Goal: Information Seeking & Learning: Learn about a topic

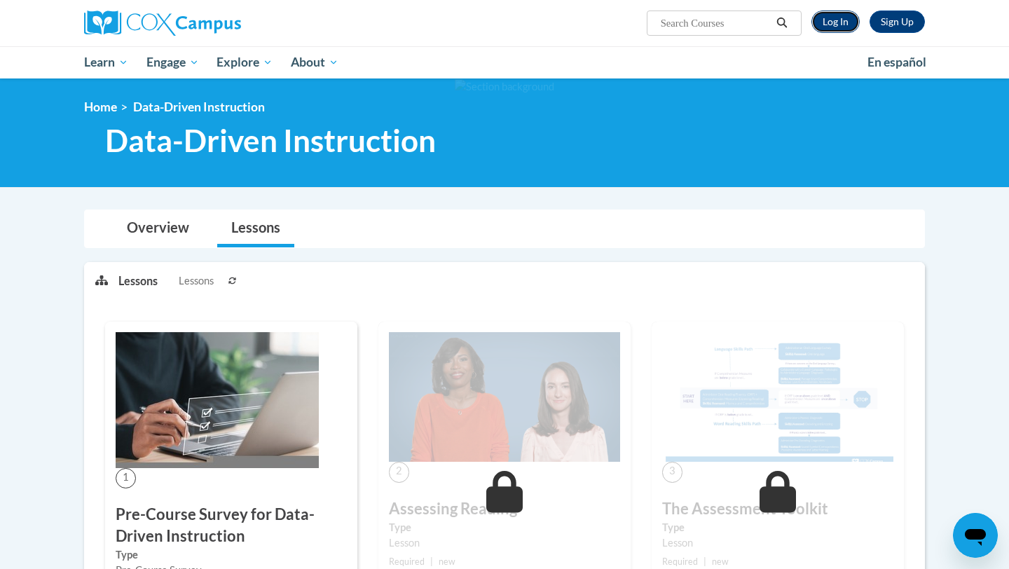
click at [843, 24] on link "Log In" at bounding box center [835, 22] width 48 height 22
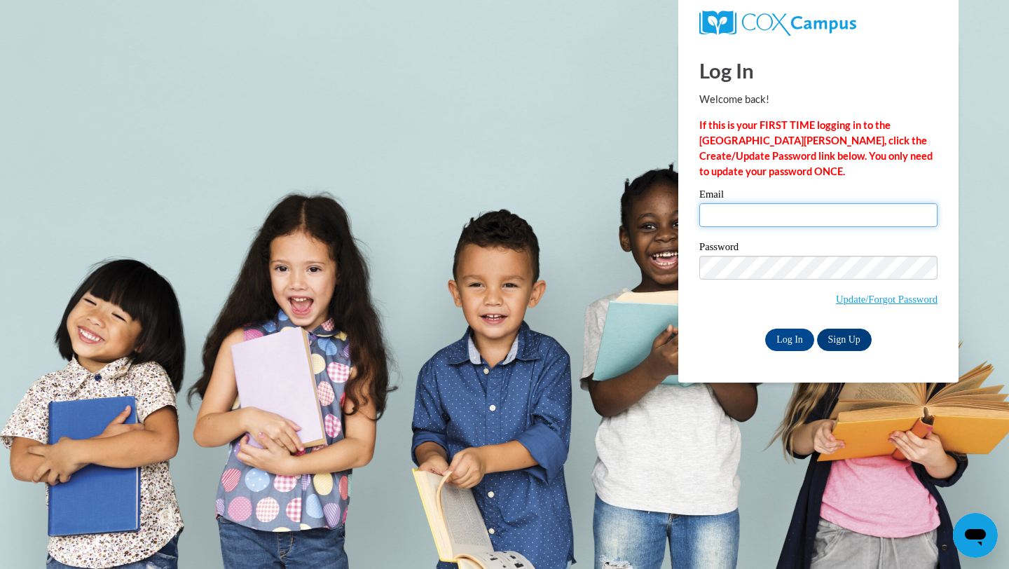
click at [732, 214] on input "Email" at bounding box center [818, 215] width 238 height 24
type input "gmansfield@sasd.net"
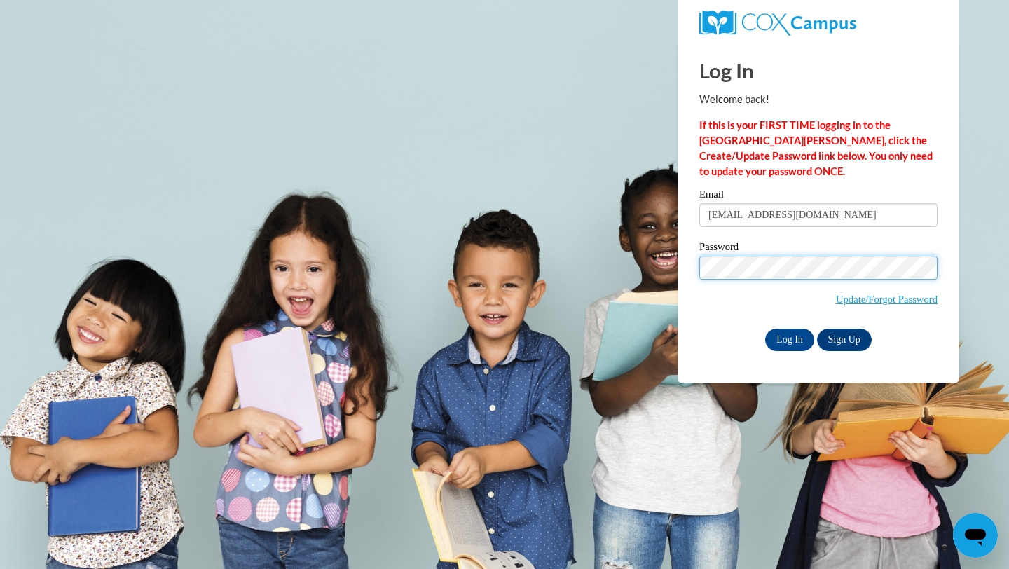
click at [765, 329] on input "Log In" at bounding box center [789, 340] width 49 height 22
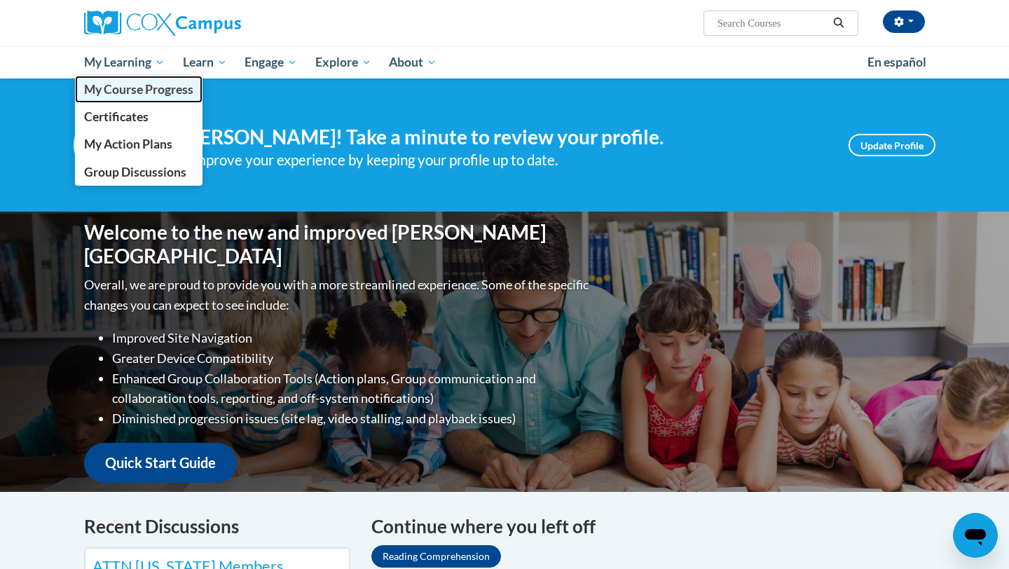
click at [132, 100] on link "My Course Progress" at bounding box center [139, 89] width 128 height 27
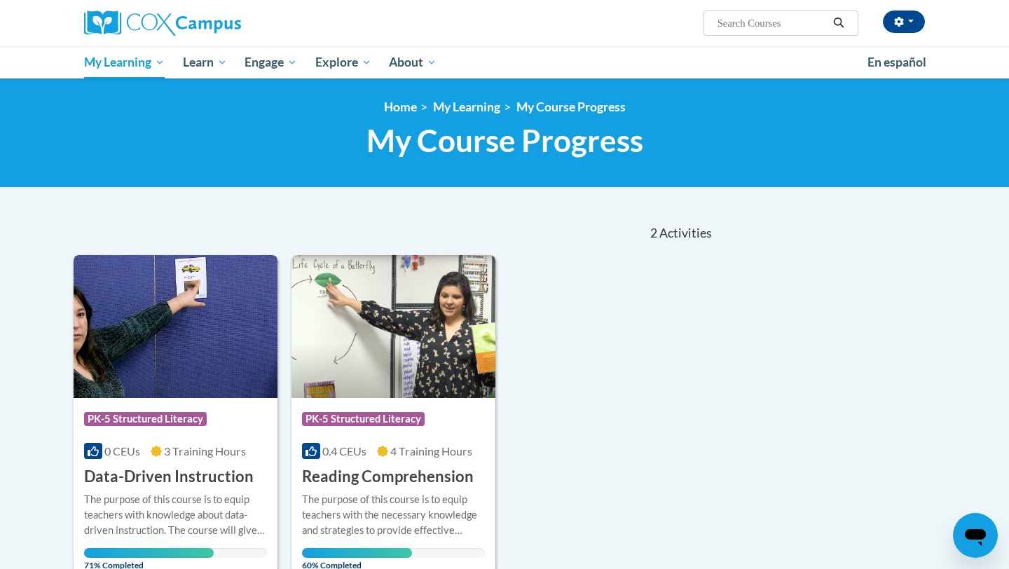
click at [207, 371] on img at bounding box center [176, 326] width 204 height 143
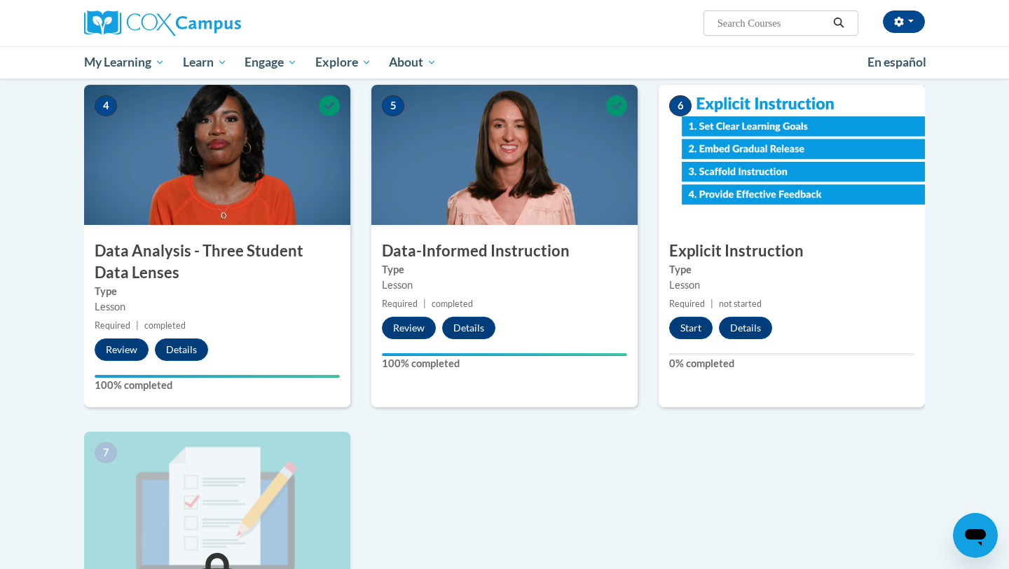
scroll to position [633, 0]
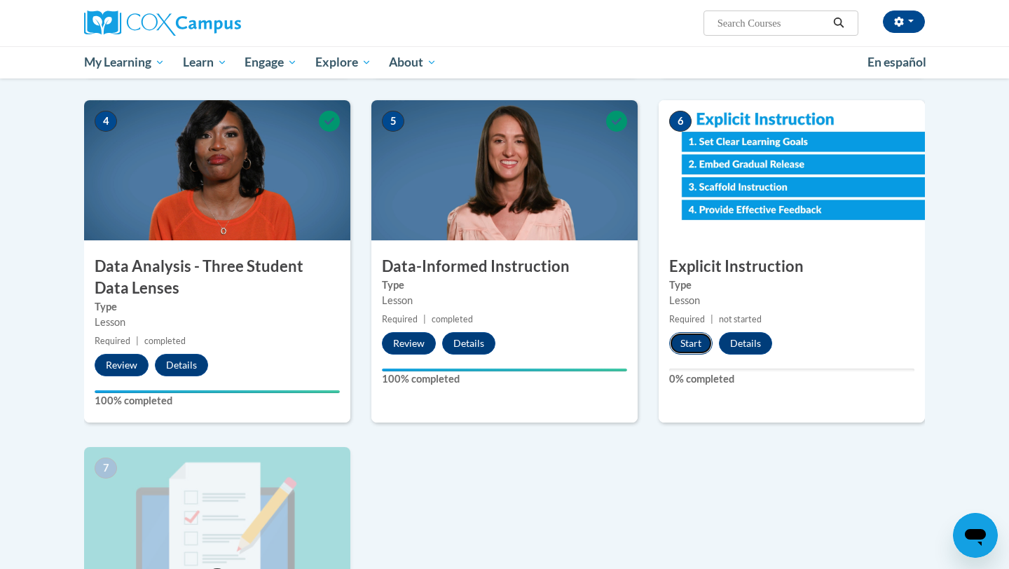
click at [694, 345] on button "Start" at bounding box center [690, 343] width 43 height 22
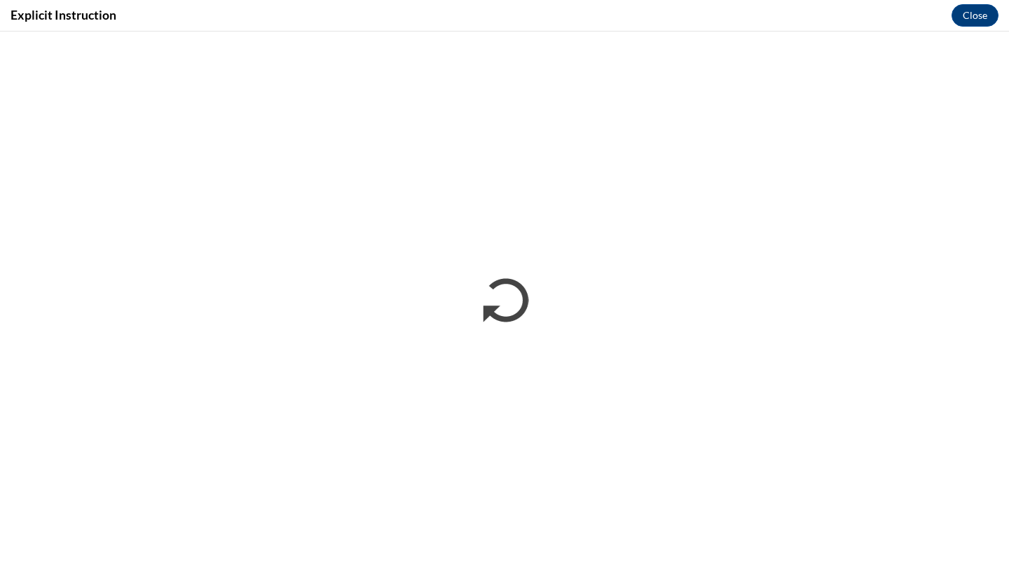
scroll to position [0, 0]
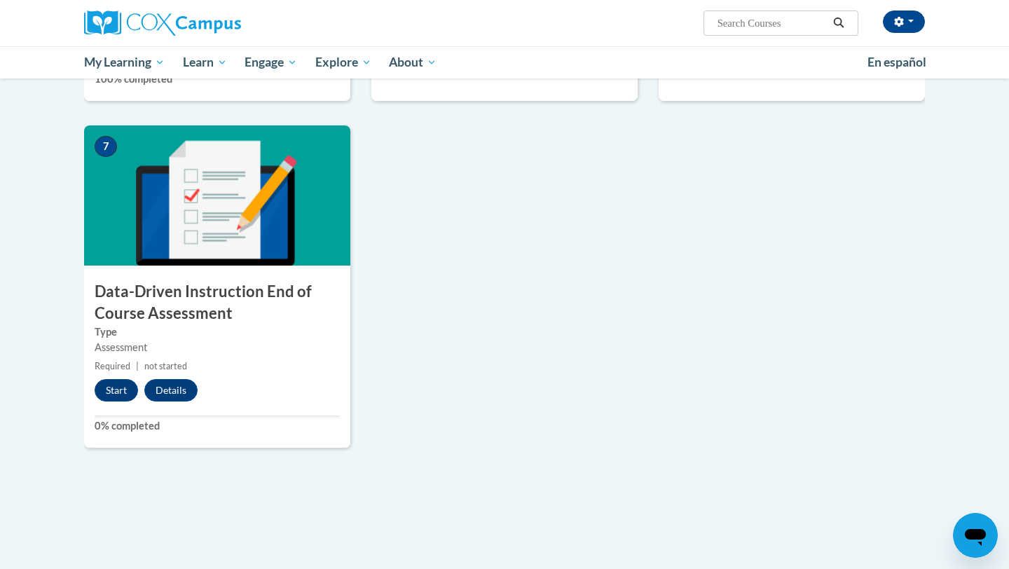
scroll to position [997, 0]
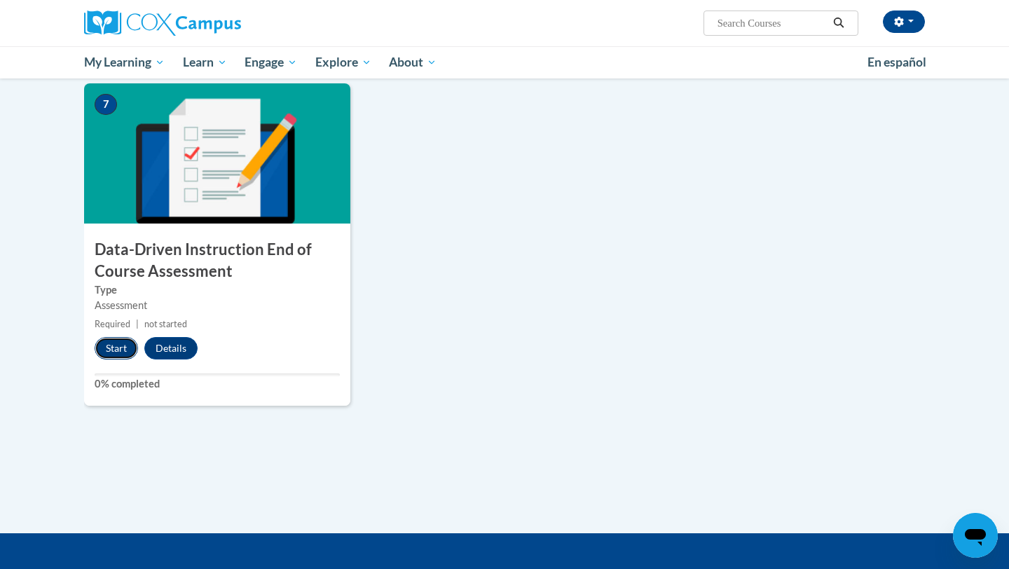
click at [116, 350] on button "Start" at bounding box center [116, 348] width 43 height 22
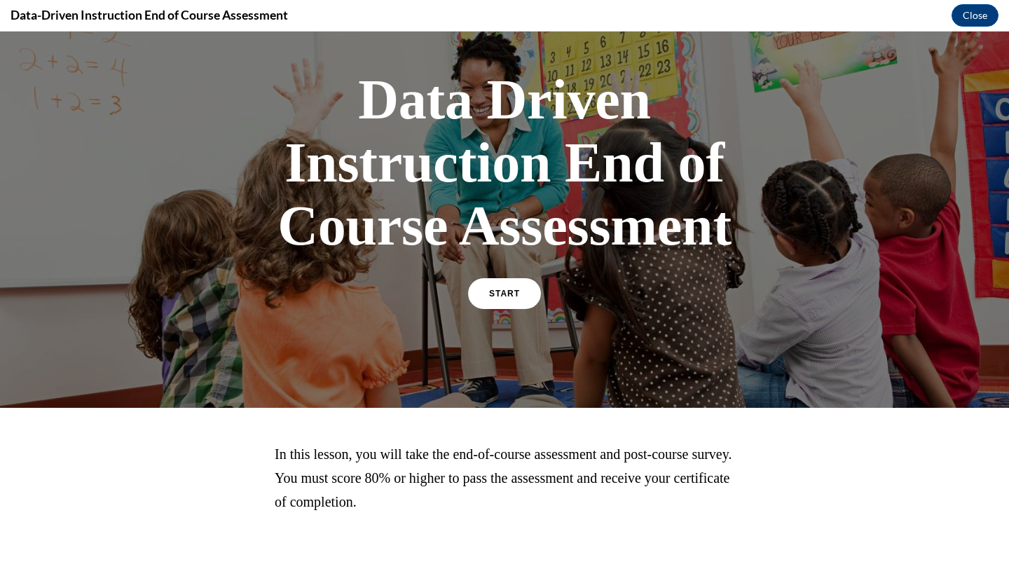
scroll to position [127, 0]
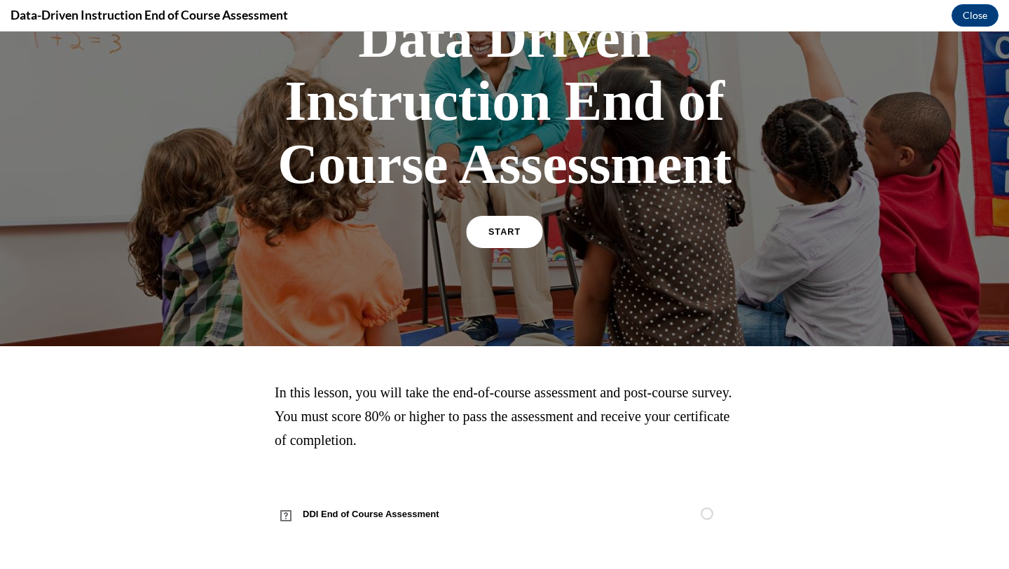
click at [520, 240] on link "START" at bounding box center [504, 232] width 76 height 32
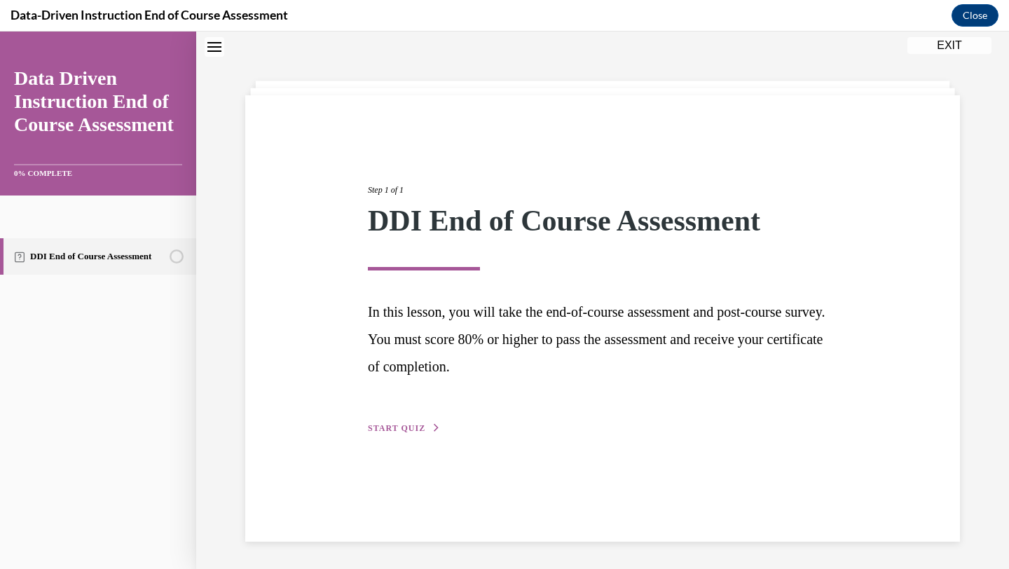
scroll to position [44, 0]
click at [389, 434] on div "Step 1 of 1 DDI End of Course Assessment In this lesson, you will take the end-…" at bounding box center [602, 293] width 491 height 285
click at [400, 426] on span "START QUIZ" at bounding box center [396, 428] width 57 height 10
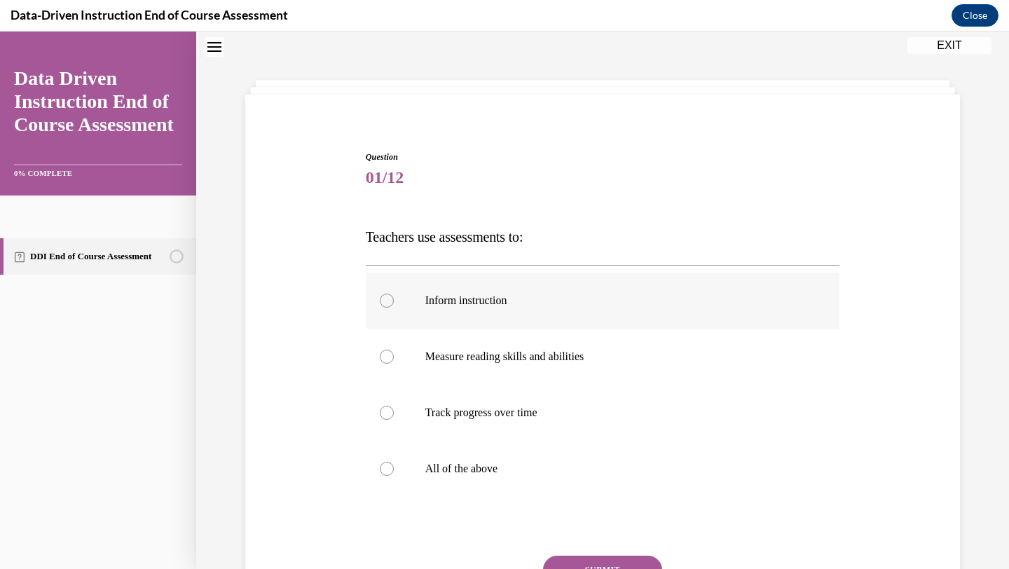
click at [415, 301] on label "Inform instruction" at bounding box center [603, 301] width 474 height 56
click at [394, 301] on input "Inform instruction" at bounding box center [387, 301] width 14 height 14
radio input "true"
click at [425, 355] on p "Measure reading skills and abilities" at bounding box center [615, 357] width 380 height 14
click at [394, 355] on input "Measure reading skills and abilities" at bounding box center [387, 357] width 14 height 14
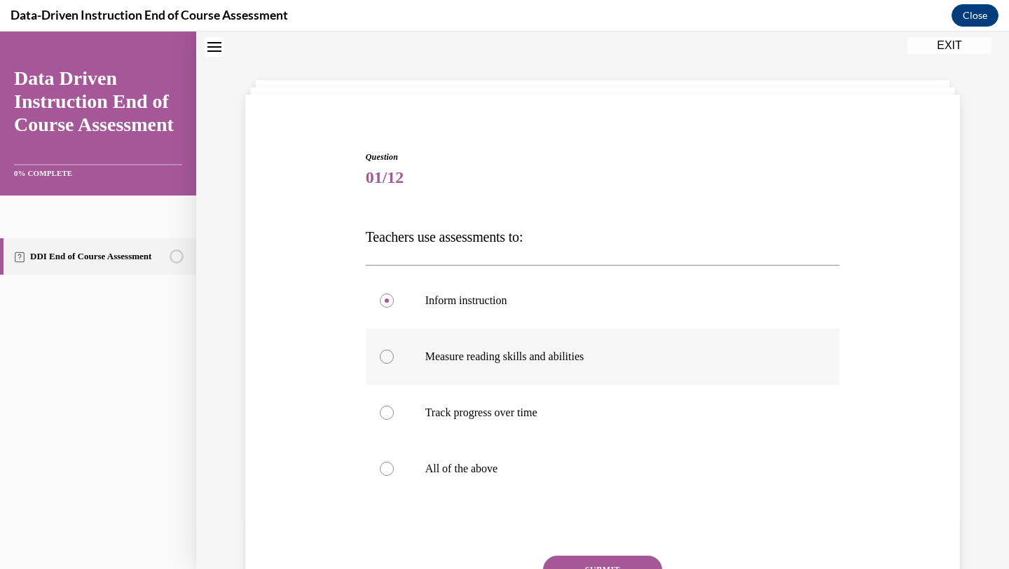
radio input "true"
click at [416, 456] on label "All of the above" at bounding box center [603, 469] width 474 height 56
click at [394, 462] on input "All of the above" at bounding box center [387, 469] width 14 height 14
radio input "true"
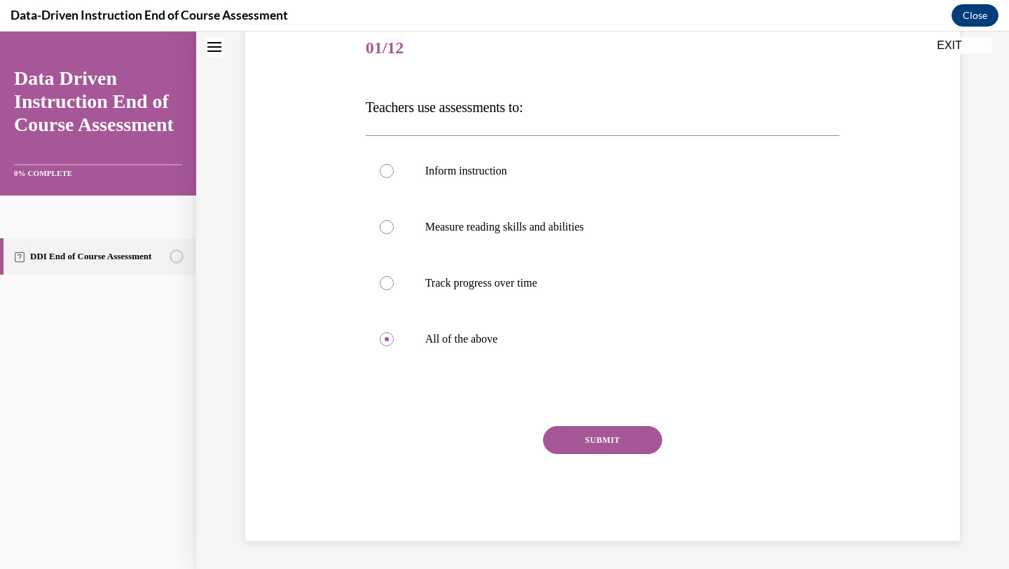
click at [619, 448] on button "SUBMIT" at bounding box center [602, 440] width 119 height 28
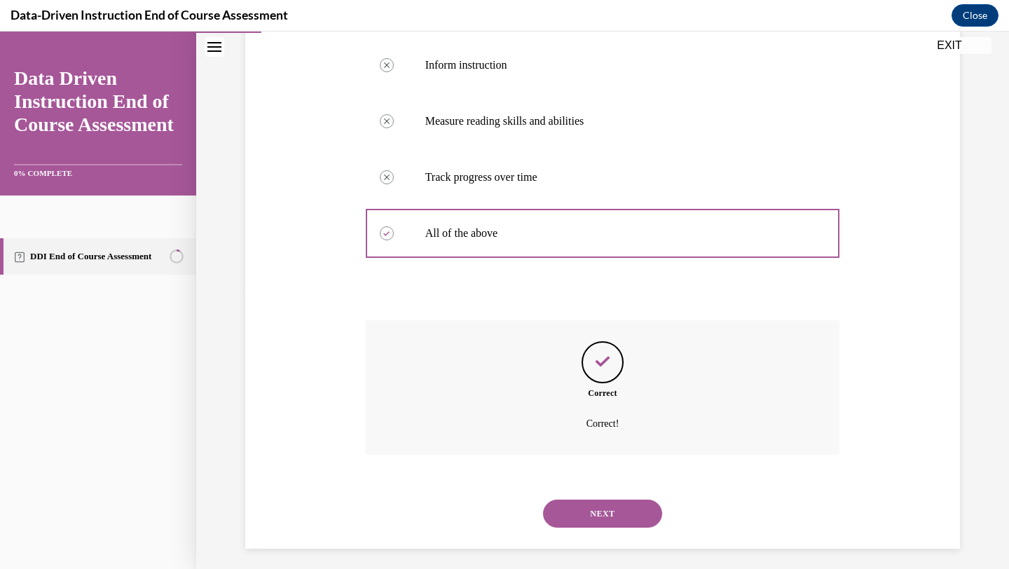
scroll to position [287, 0]
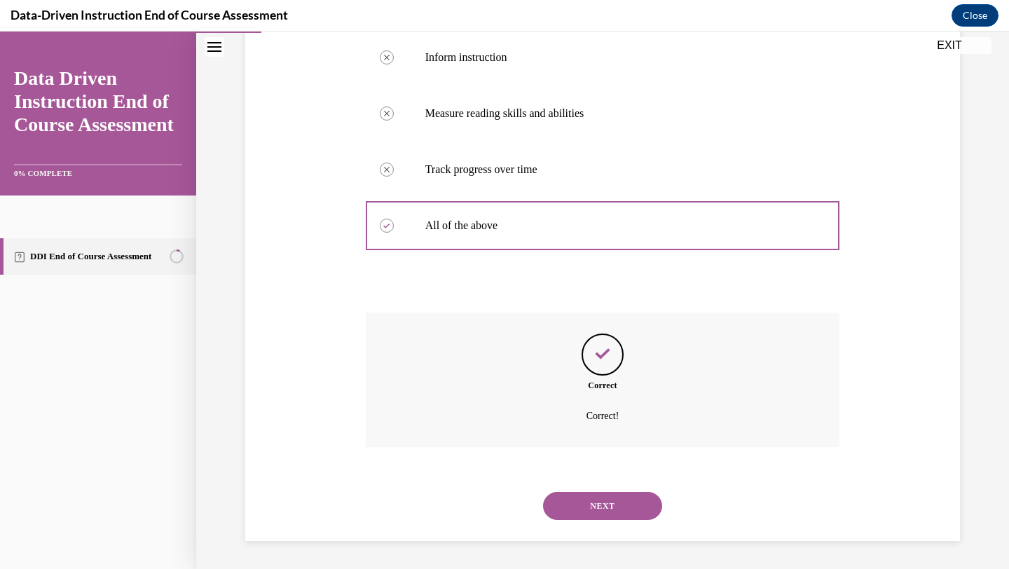
click at [629, 509] on button "NEXT" at bounding box center [602, 506] width 119 height 28
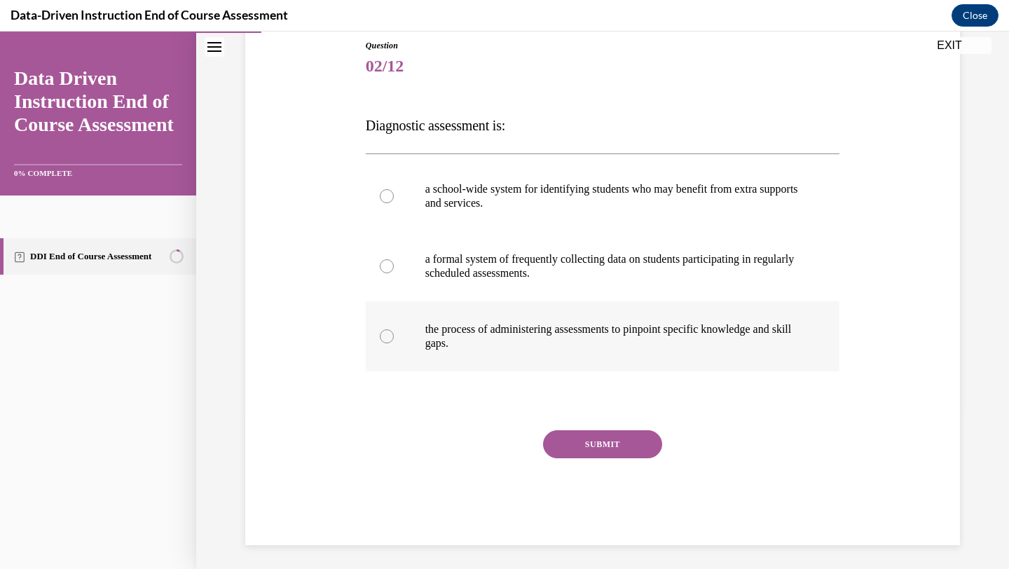
click at [512, 320] on label "the process of administering assessments to pinpoint specific knowledge and ski…" at bounding box center [603, 336] width 474 height 70
click at [394, 329] on input "the process of administering assessments to pinpoint specific knowledge and ski…" at bounding box center [387, 336] width 14 height 14
radio input "true"
click at [580, 435] on button "SUBMIT" at bounding box center [602, 444] width 119 height 28
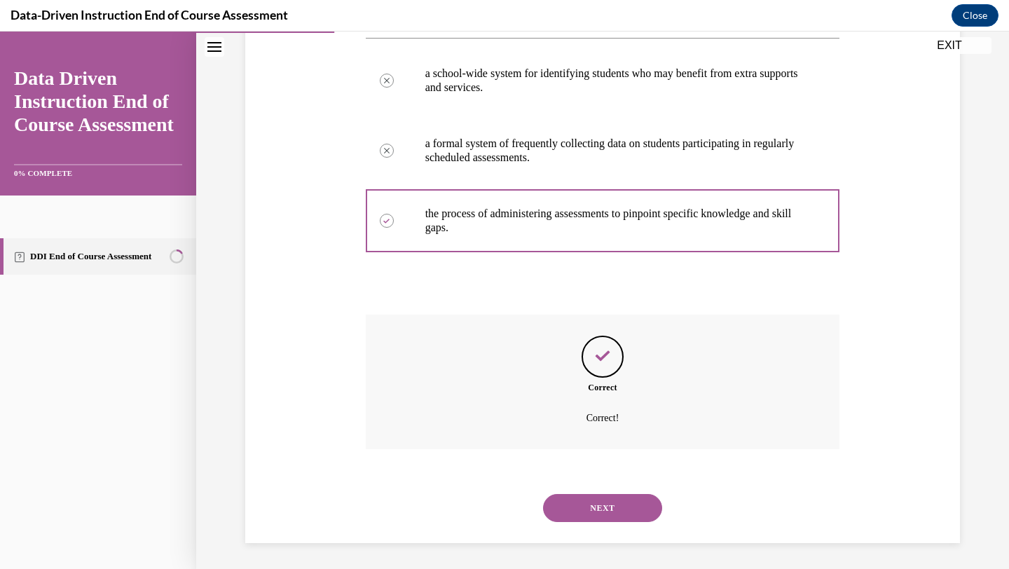
scroll to position [273, 0]
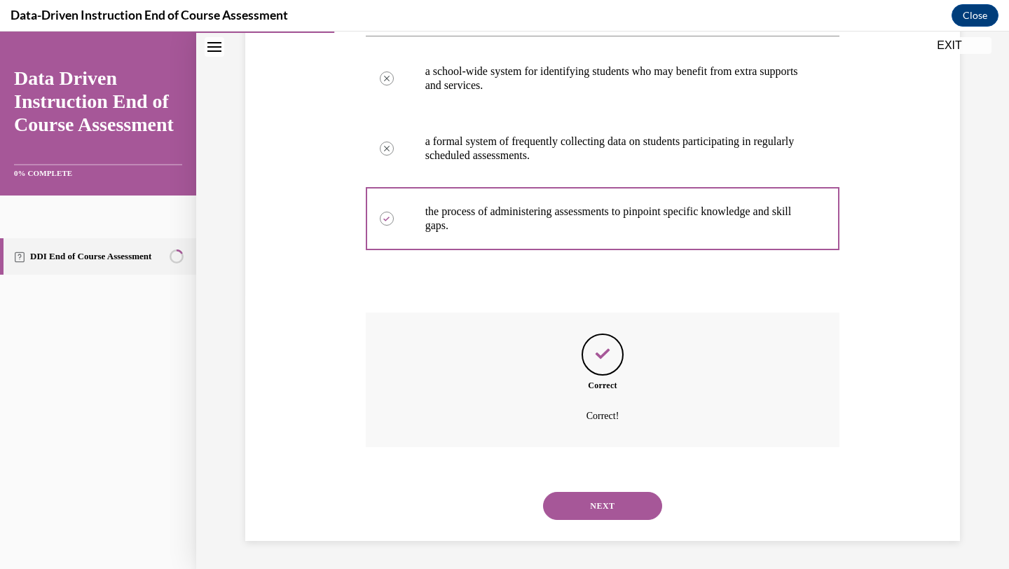
click at [604, 509] on button "NEXT" at bounding box center [602, 506] width 119 height 28
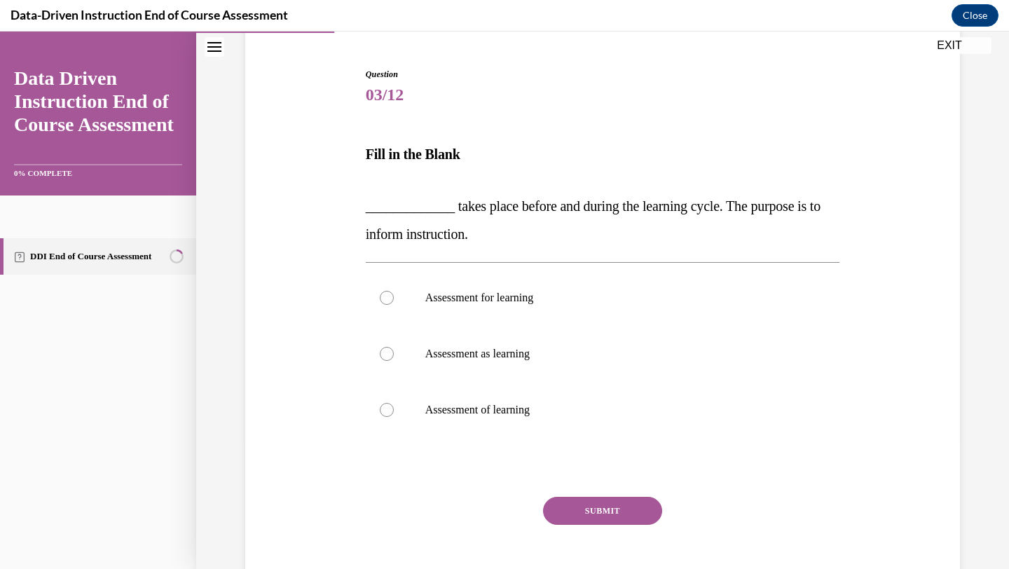
scroll to position [123, 0]
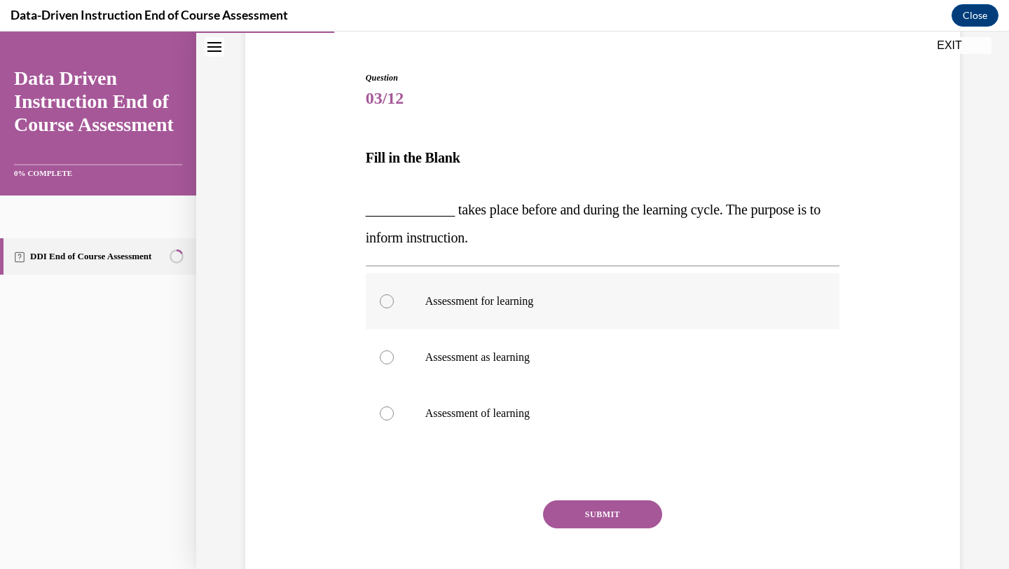
click at [479, 305] on p "Assessment for learning" at bounding box center [615, 301] width 380 height 14
click at [394, 305] on input "Assessment for learning" at bounding box center [387, 301] width 14 height 14
radio input "true"
click at [481, 361] on p "Assessment as learning" at bounding box center [615, 357] width 380 height 14
click at [394, 361] on input "Assessment as learning" at bounding box center [387, 357] width 14 height 14
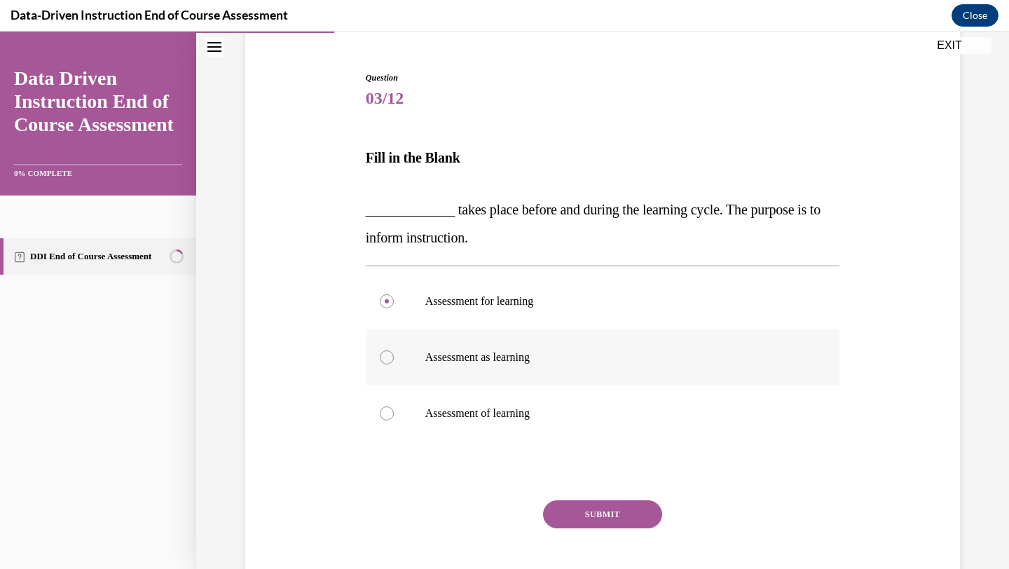
radio input "true"
click at [498, 307] on p "Assessment for learning" at bounding box center [615, 301] width 380 height 14
click at [394, 307] on input "Assessment for learning" at bounding box center [387, 301] width 14 height 14
radio input "true"
click at [580, 510] on button "SUBMIT" at bounding box center [602, 514] width 119 height 28
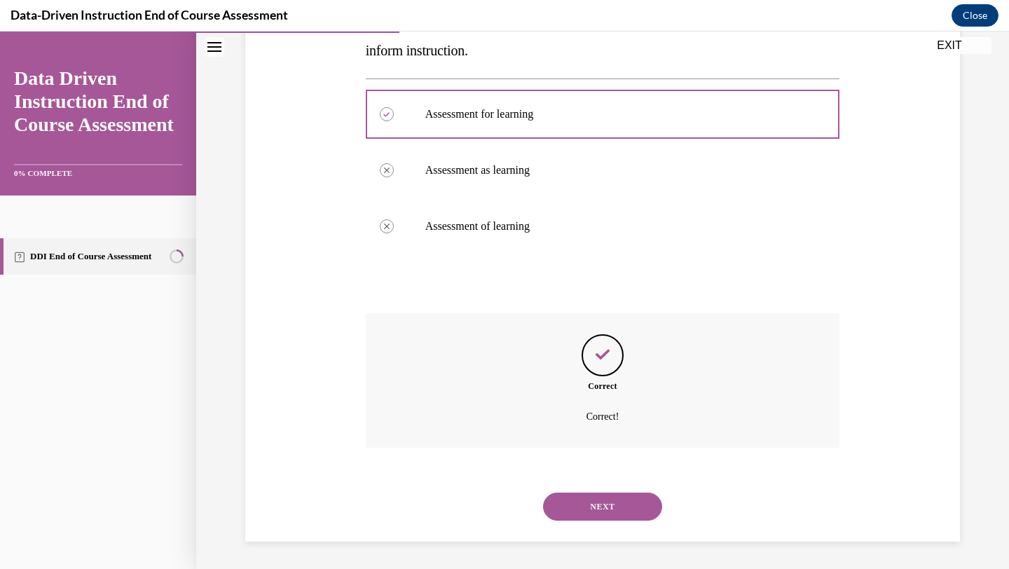
scroll to position [311, 0]
click at [603, 505] on button "NEXT" at bounding box center [602, 506] width 119 height 28
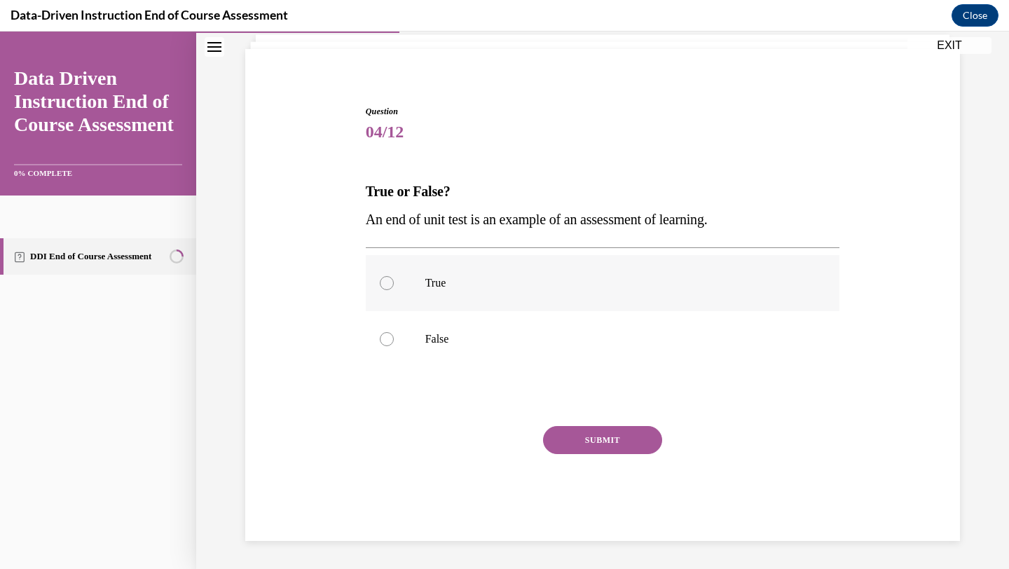
click at [429, 276] on p "True" at bounding box center [615, 283] width 380 height 14
click at [394, 276] on input "True" at bounding box center [387, 283] width 14 height 14
radio input "true"
click at [581, 436] on button "SUBMIT" at bounding box center [602, 440] width 119 height 28
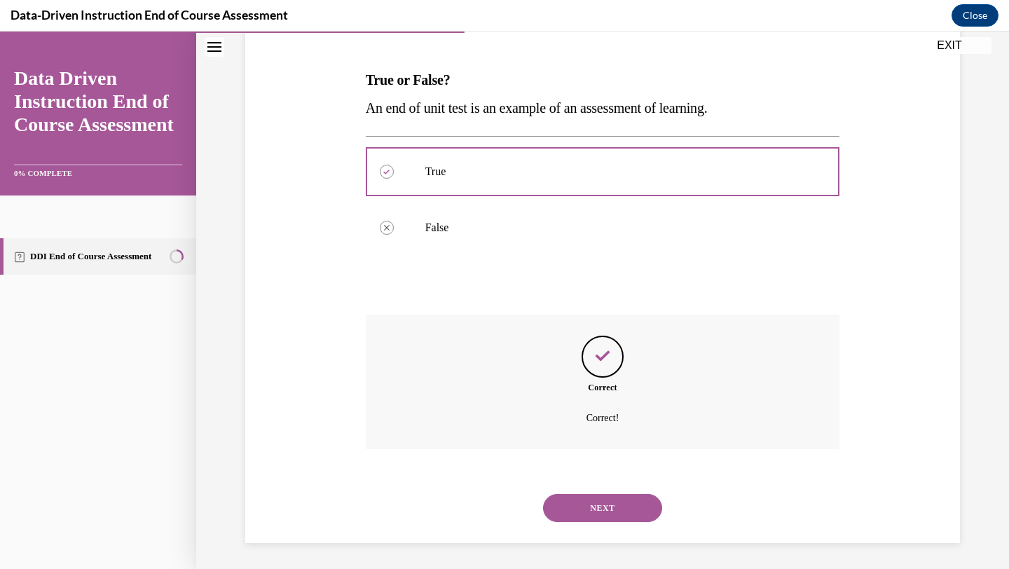
scroll to position [203, 0]
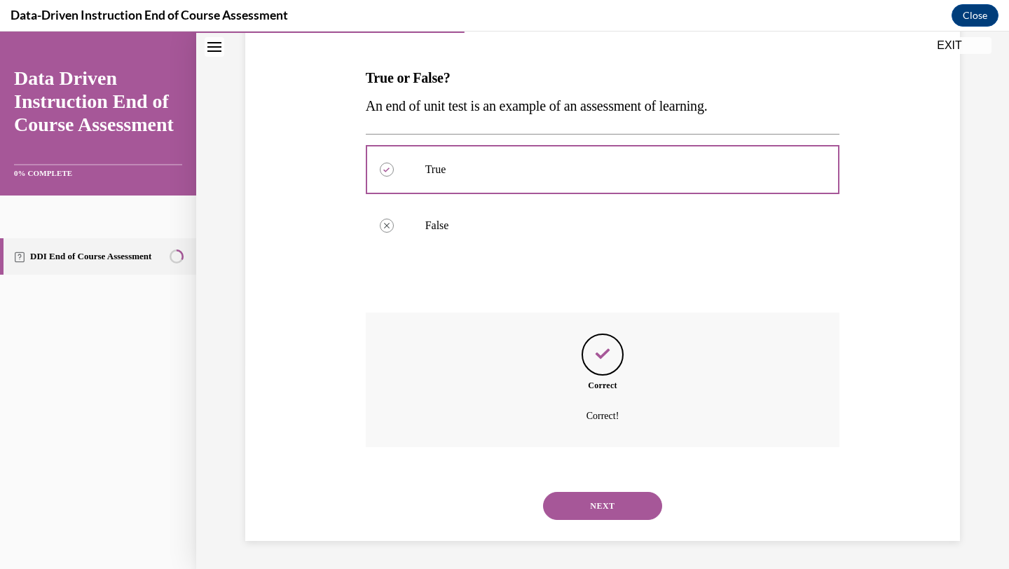
click at [612, 513] on button "NEXT" at bounding box center [602, 506] width 119 height 28
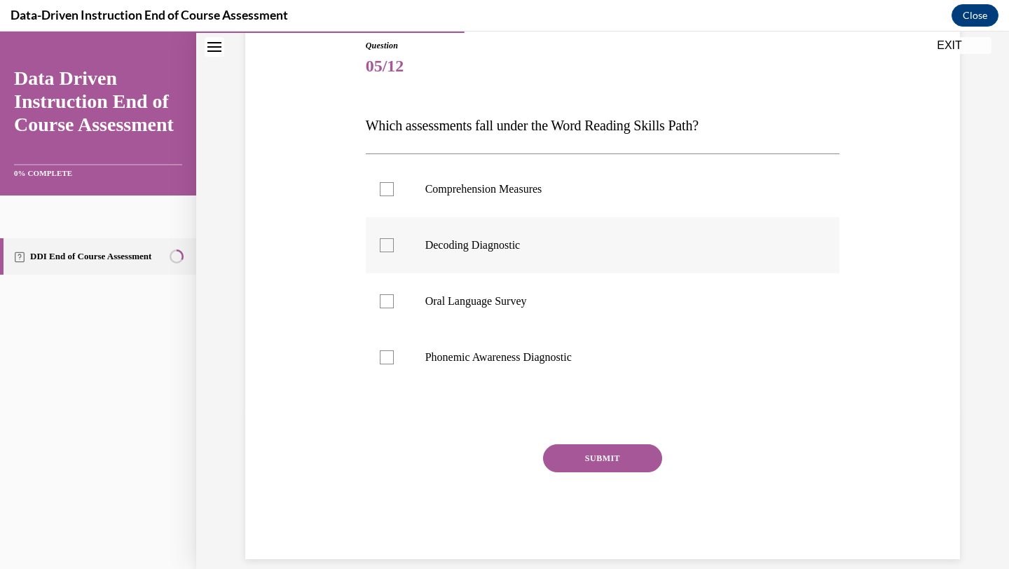
click at [392, 242] on div at bounding box center [387, 245] width 14 height 14
click at [392, 242] on input "Decoding Diagnostic" at bounding box center [387, 245] width 14 height 14
checkbox input "true"
click at [479, 361] on p "Phonemic Awareness Diagnostic" at bounding box center [615, 357] width 380 height 14
click at [394, 361] on input "Phonemic Awareness Diagnostic" at bounding box center [387, 357] width 14 height 14
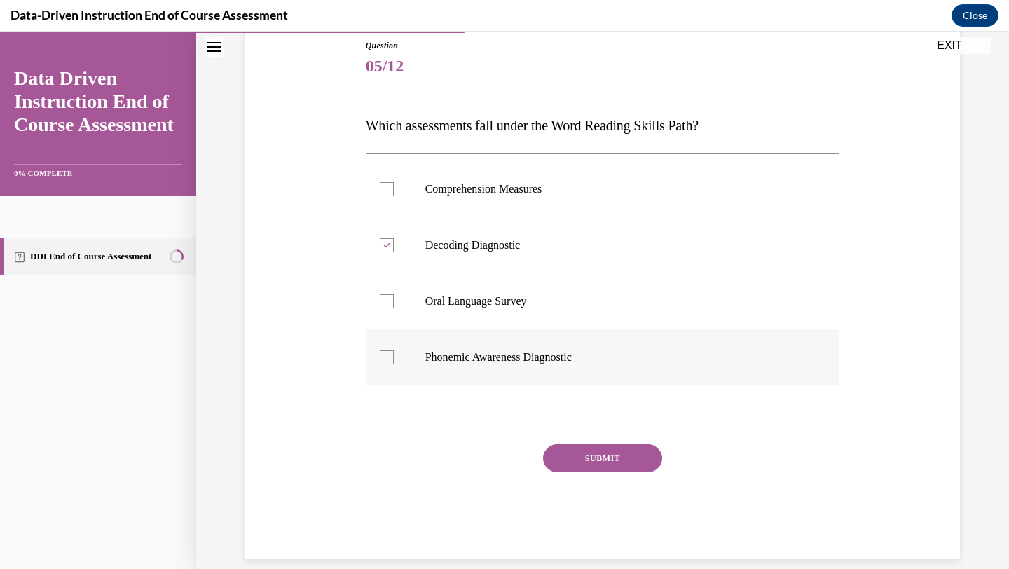
checkbox input "true"
click at [614, 460] on button "SUBMIT" at bounding box center [602, 458] width 119 height 28
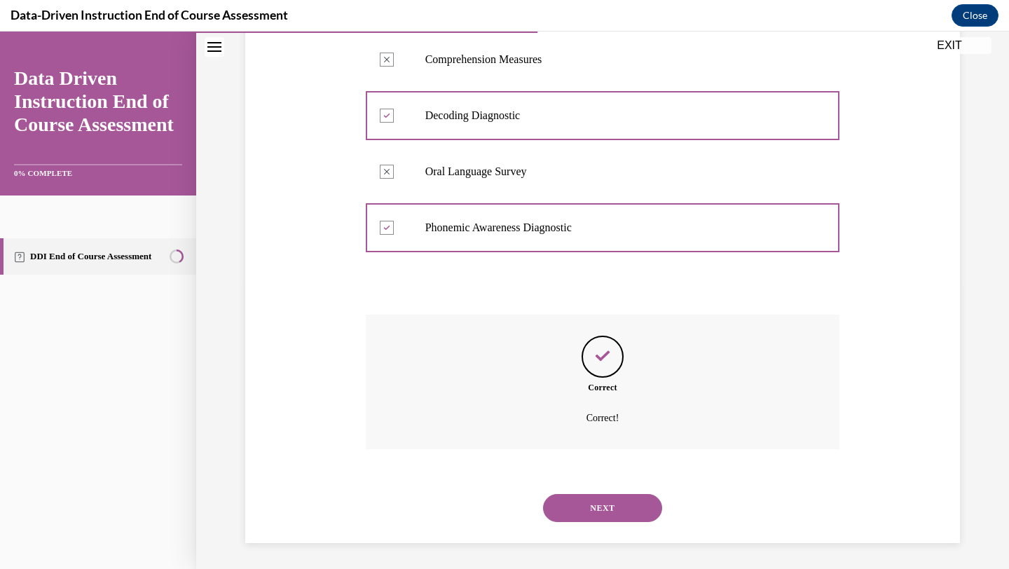
scroll to position [287, 0]
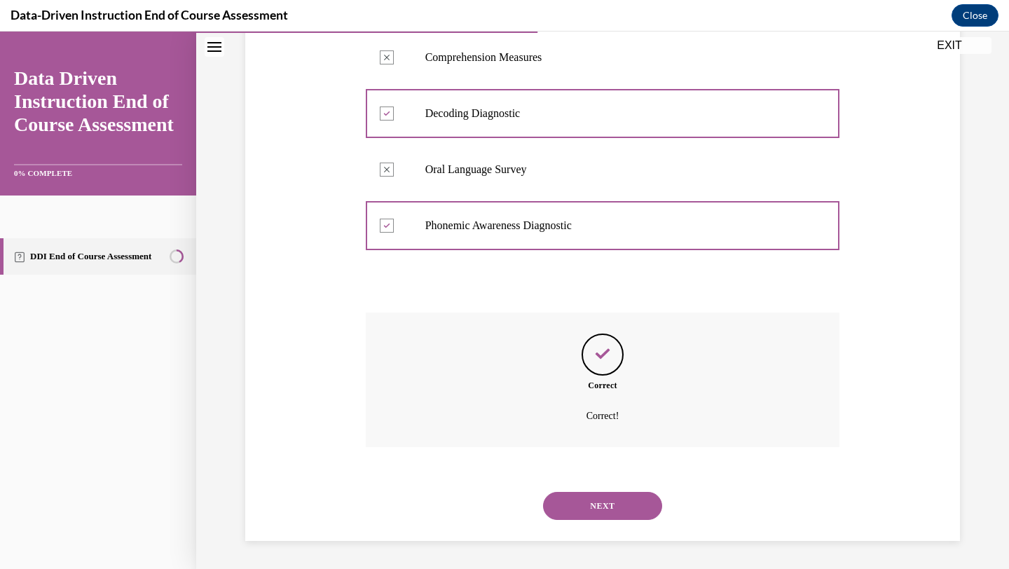
click at [619, 499] on button "NEXT" at bounding box center [602, 506] width 119 height 28
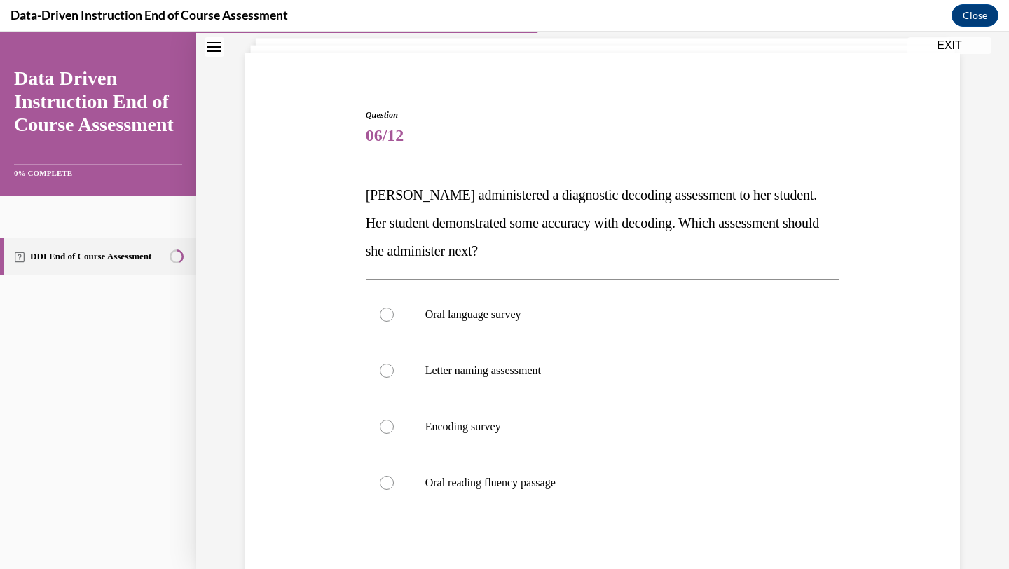
scroll to position [110, 0]
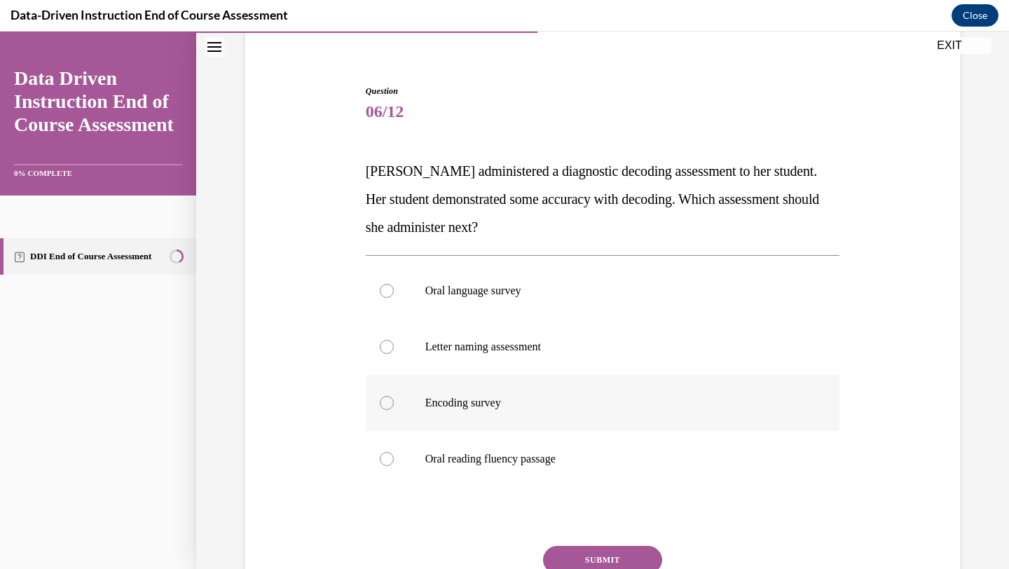
click at [452, 417] on label "Encoding survey" at bounding box center [603, 403] width 474 height 56
click at [394, 410] on input "Encoding survey" at bounding box center [387, 403] width 14 height 14
radio input "true"
click at [592, 557] on button "SUBMIT" at bounding box center [602, 560] width 119 height 28
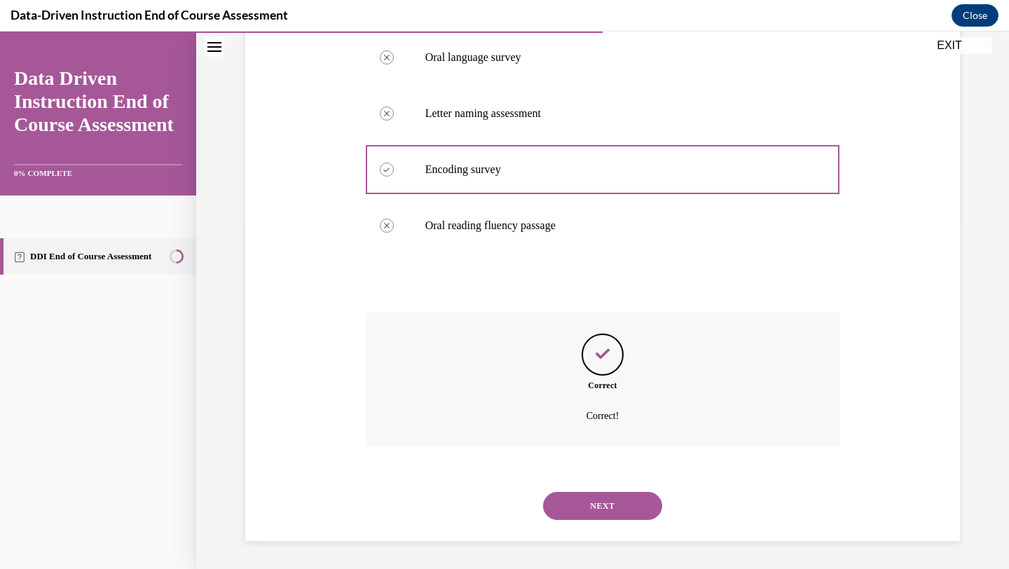
click at [602, 495] on button "NEXT" at bounding box center [602, 506] width 119 height 28
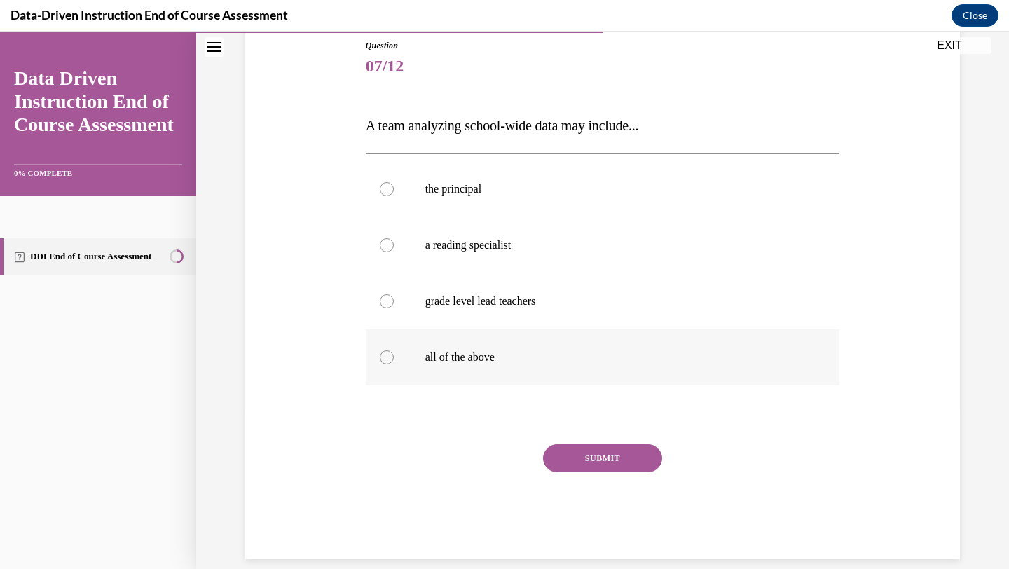
click at [461, 343] on label "all of the above" at bounding box center [603, 357] width 474 height 56
click at [394, 350] on input "all of the above" at bounding box center [387, 357] width 14 height 14
radio input "true"
click at [586, 453] on button "SUBMIT" at bounding box center [602, 458] width 119 height 28
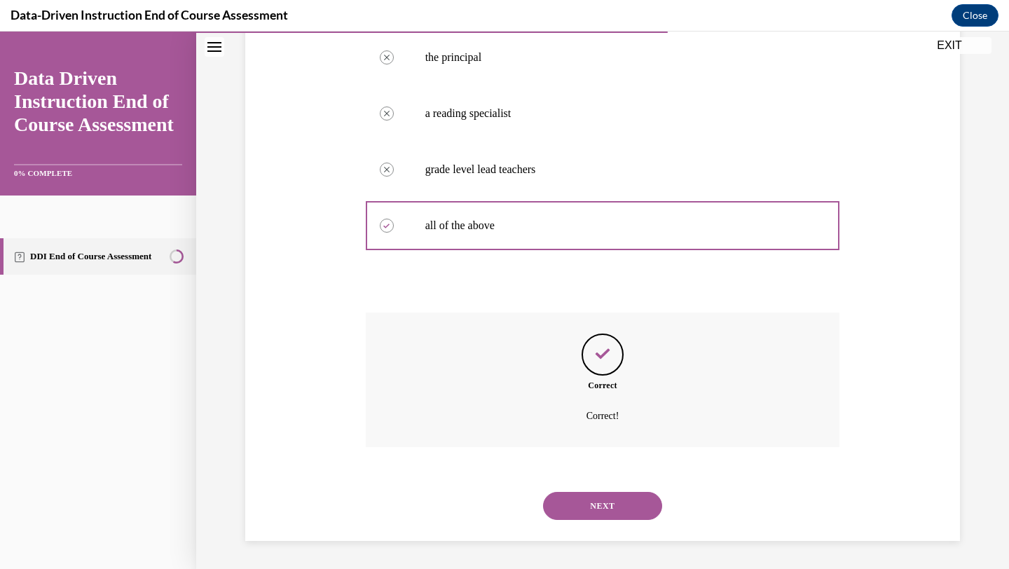
click at [611, 502] on button "NEXT" at bounding box center [602, 506] width 119 height 28
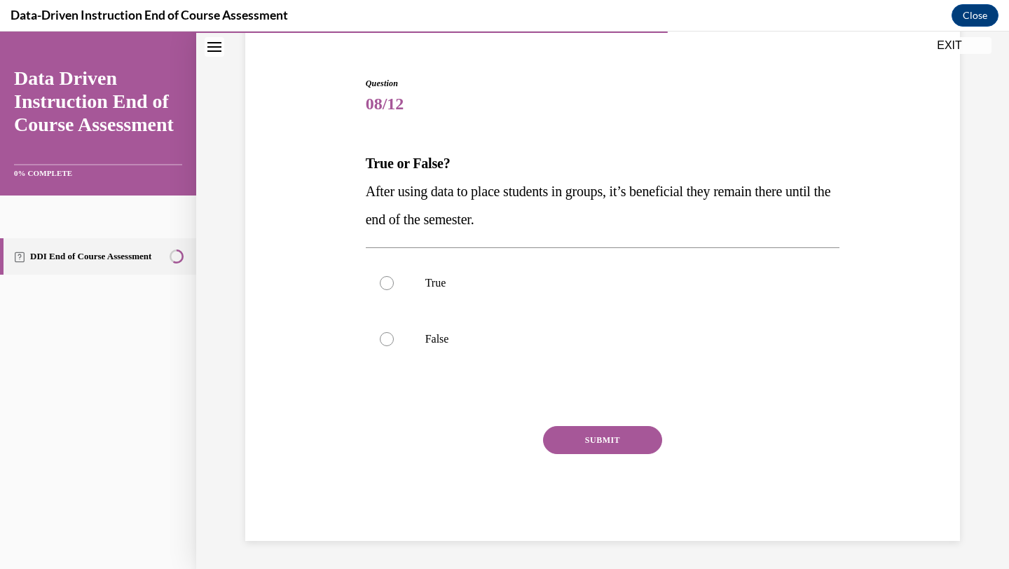
scroll to position [118, 0]
click at [475, 356] on label "False" at bounding box center [603, 339] width 474 height 56
click at [394, 346] on input "False" at bounding box center [387, 339] width 14 height 14
radio input "true"
click at [602, 445] on button "SUBMIT" at bounding box center [602, 440] width 119 height 28
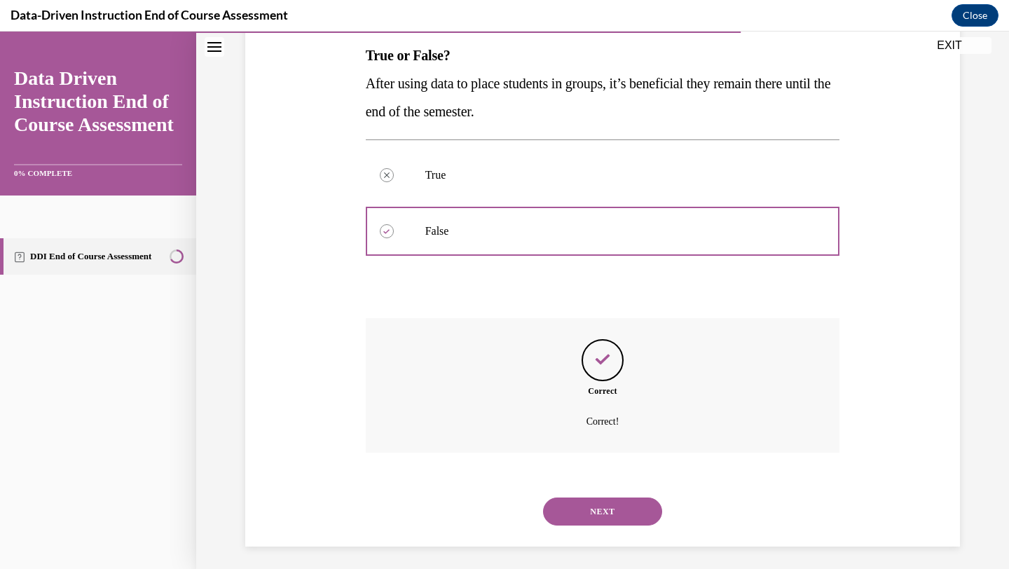
scroll to position [231, 0]
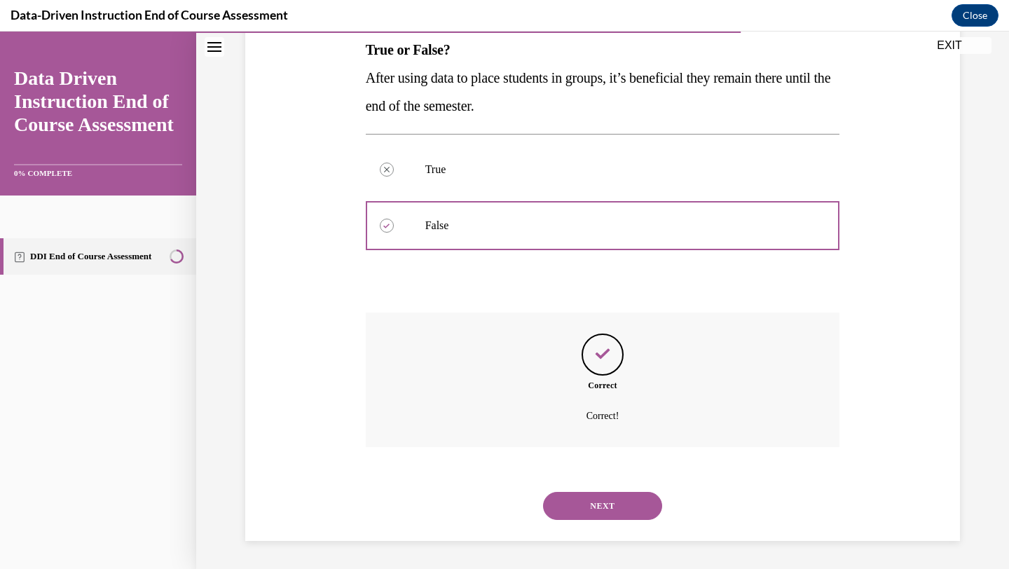
click at [634, 514] on button "NEXT" at bounding box center [602, 506] width 119 height 28
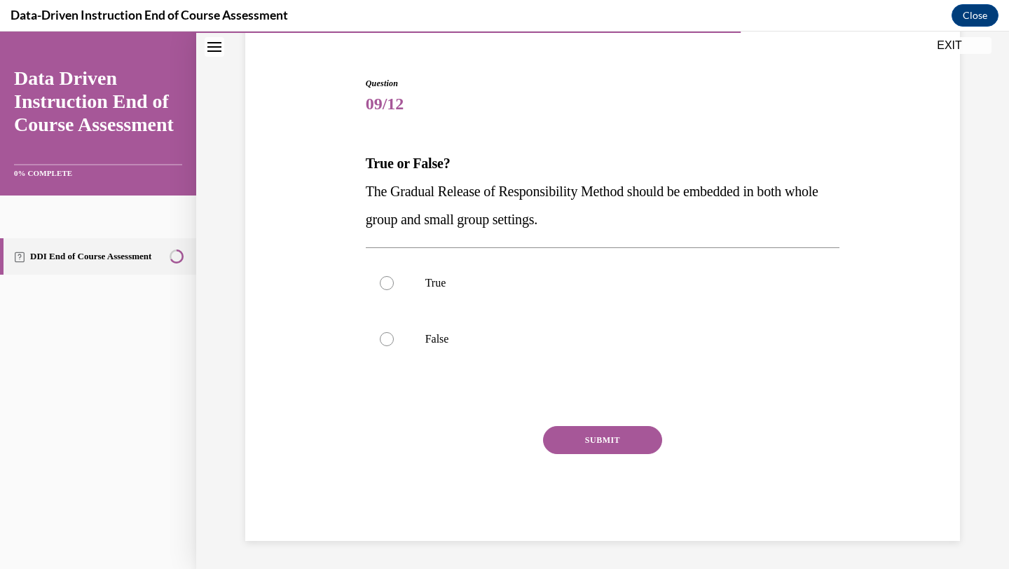
scroll to position [118, 0]
click at [454, 287] on p "True" at bounding box center [615, 283] width 380 height 14
click at [394, 287] on input "True" at bounding box center [387, 283] width 14 height 14
radio input "true"
click at [612, 432] on button "SUBMIT" at bounding box center [602, 440] width 119 height 28
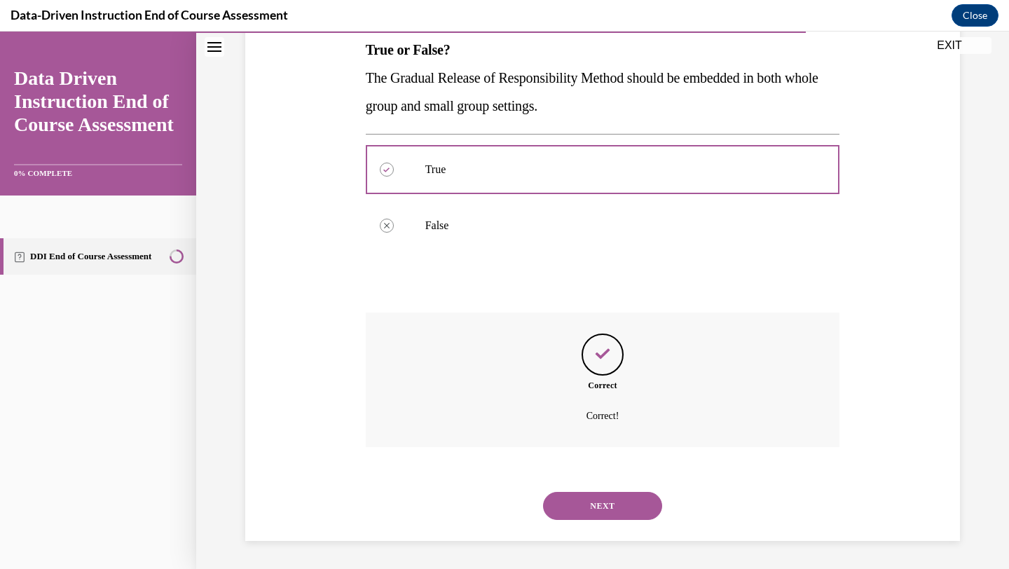
click at [619, 507] on button "NEXT" at bounding box center [602, 506] width 119 height 28
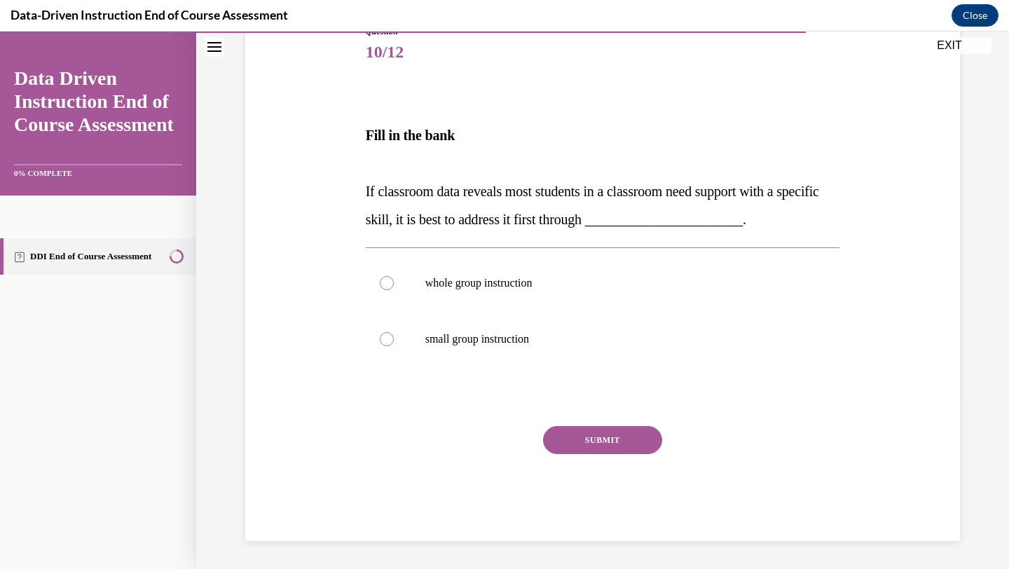
scroll to position [156, 0]
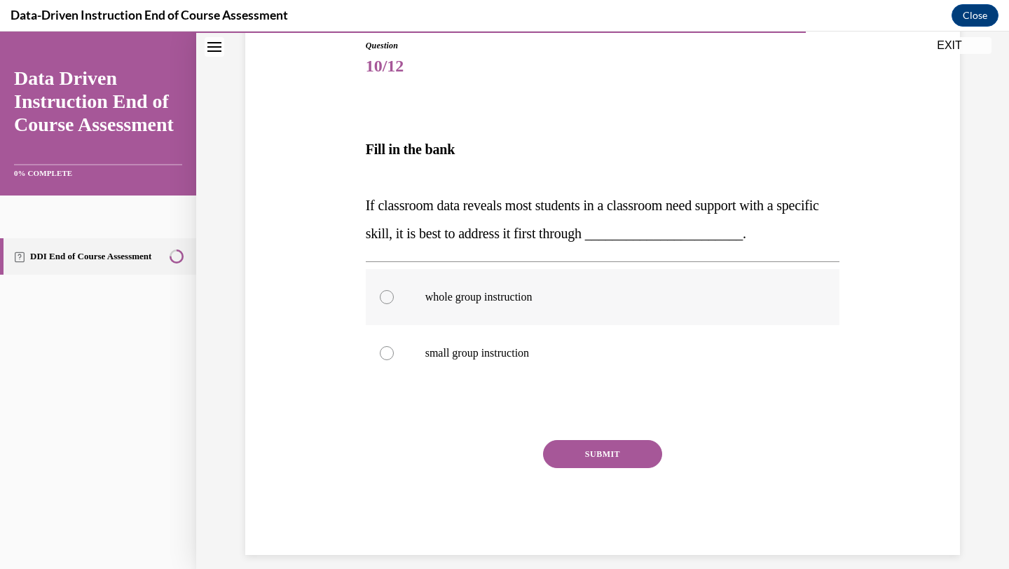
click at [482, 296] on p "whole group instruction" at bounding box center [615, 297] width 380 height 14
click at [394, 296] on input "whole group instruction" at bounding box center [387, 297] width 14 height 14
radio input "true"
click at [576, 455] on button "SUBMIT" at bounding box center [602, 454] width 119 height 28
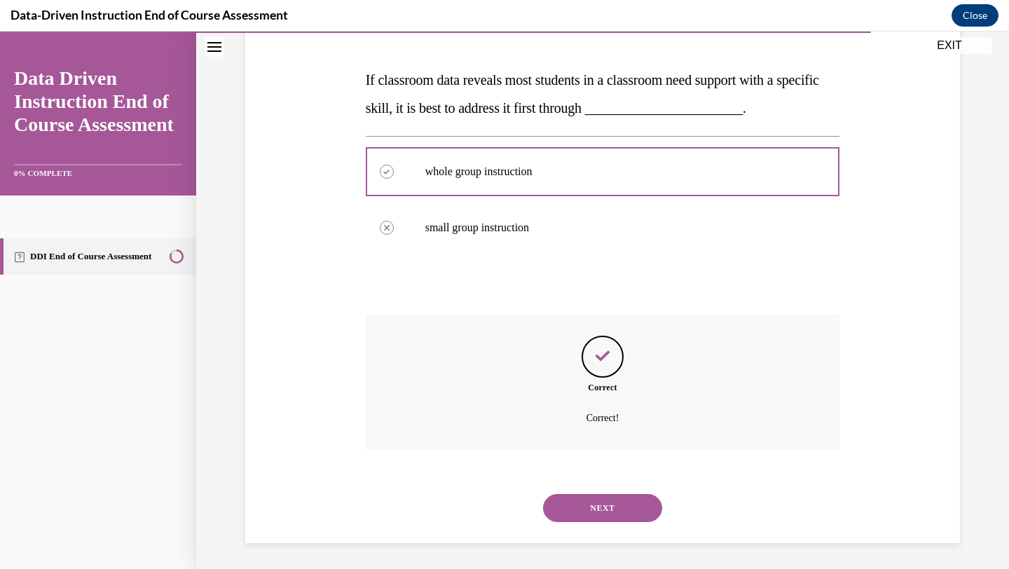
scroll to position [283, 0]
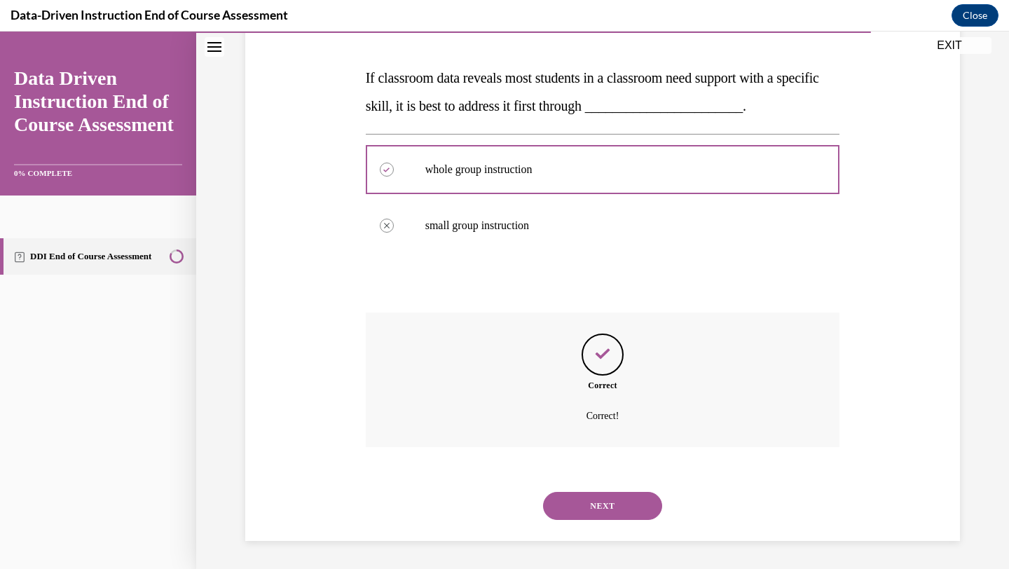
click at [627, 501] on button "NEXT" at bounding box center [602, 506] width 119 height 28
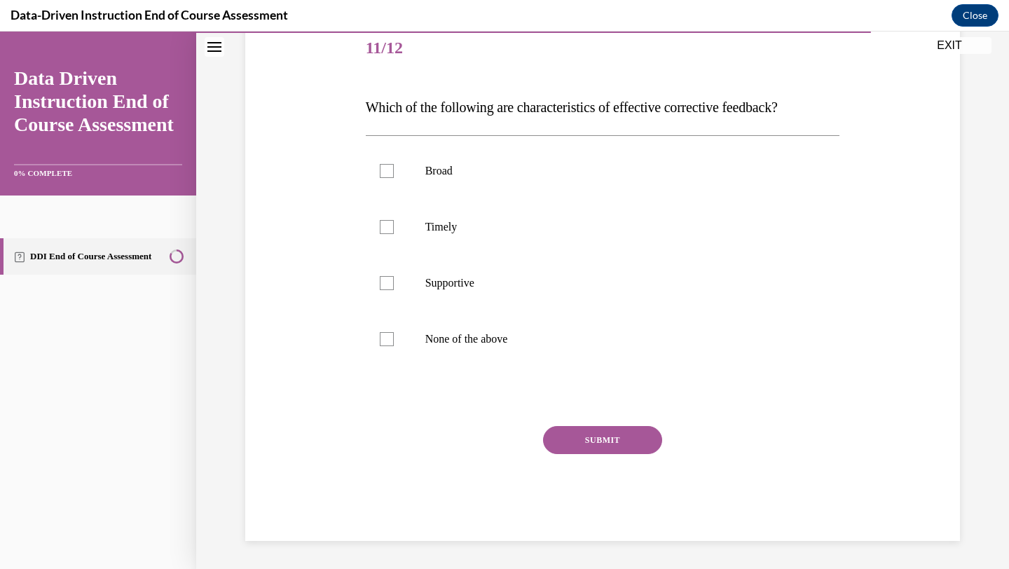
scroll to position [156, 0]
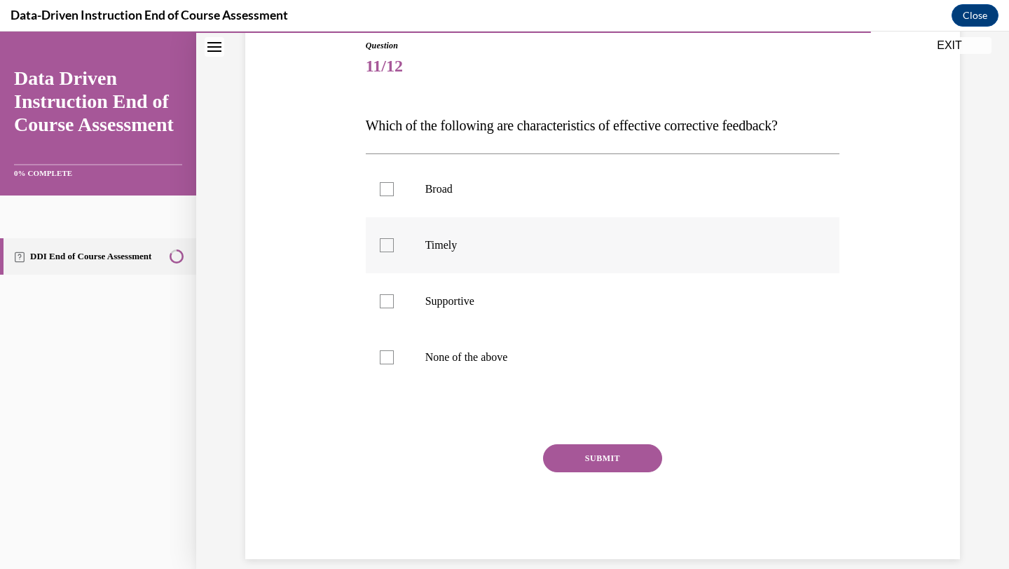
click at [483, 253] on label "Timely" at bounding box center [603, 245] width 474 height 56
click at [394, 252] on input "Timely" at bounding box center [387, 245] width 14 height 14
checkbox input "true"
click at [495, 305] on p "Supportive" at bounding box center [615, 301] width 380 height 14
click at [394, 305] on input "Supportive" at bounding box center [387, 301] width 14 height 14
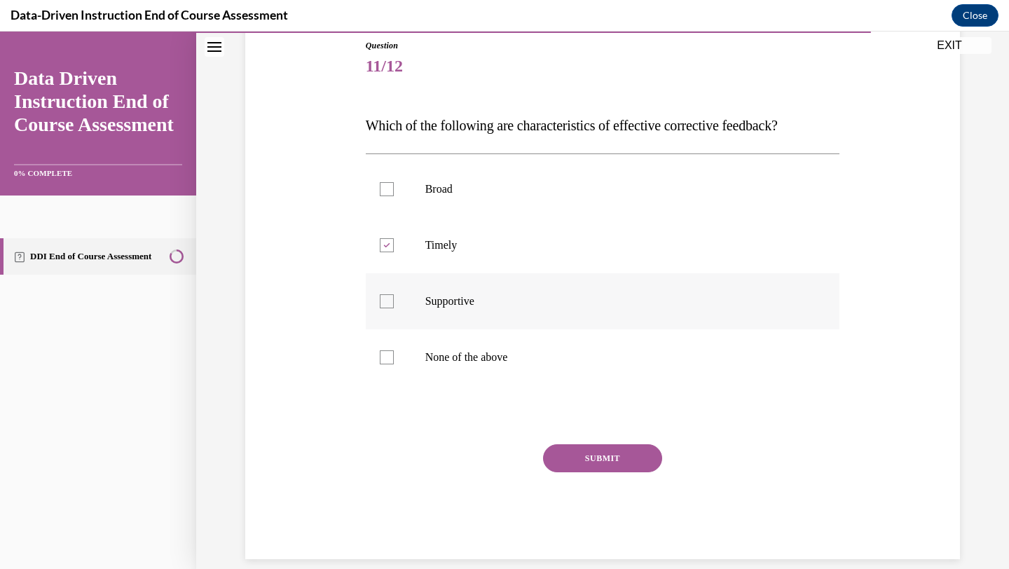
checkbox input "true"
click at [587, 453] on button "SUBMIT" at bounding box center [602, 458] width 119 height 28
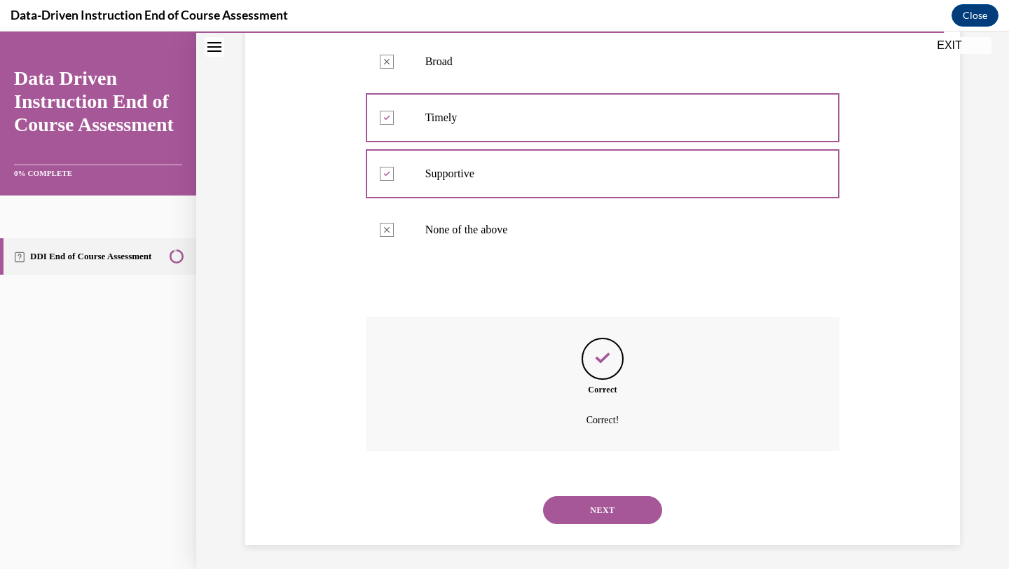
scroll to position [287, 0]
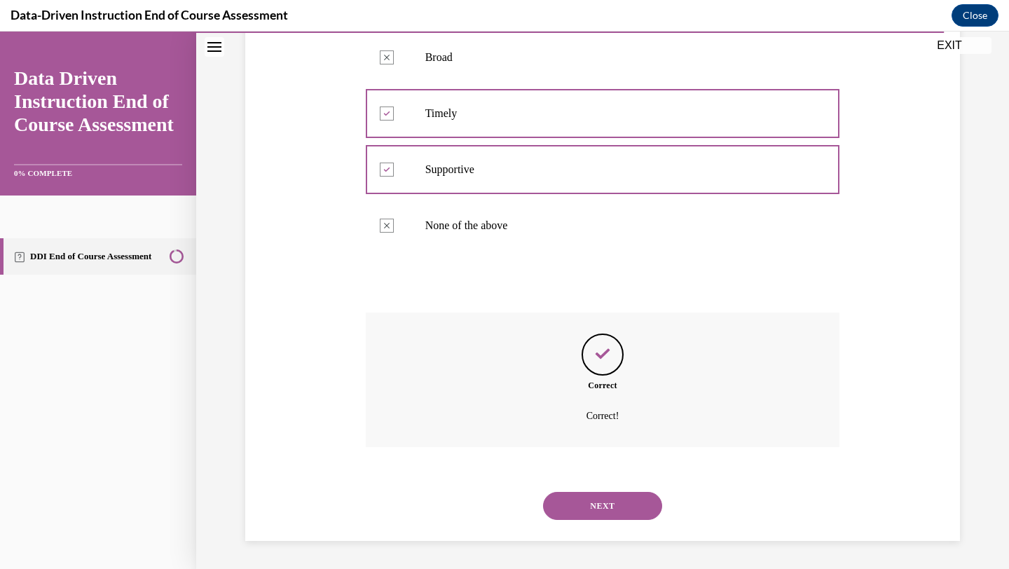
click at [631, 498] on button "NEXT" at bounding box center [602, 506] width 119 height 28
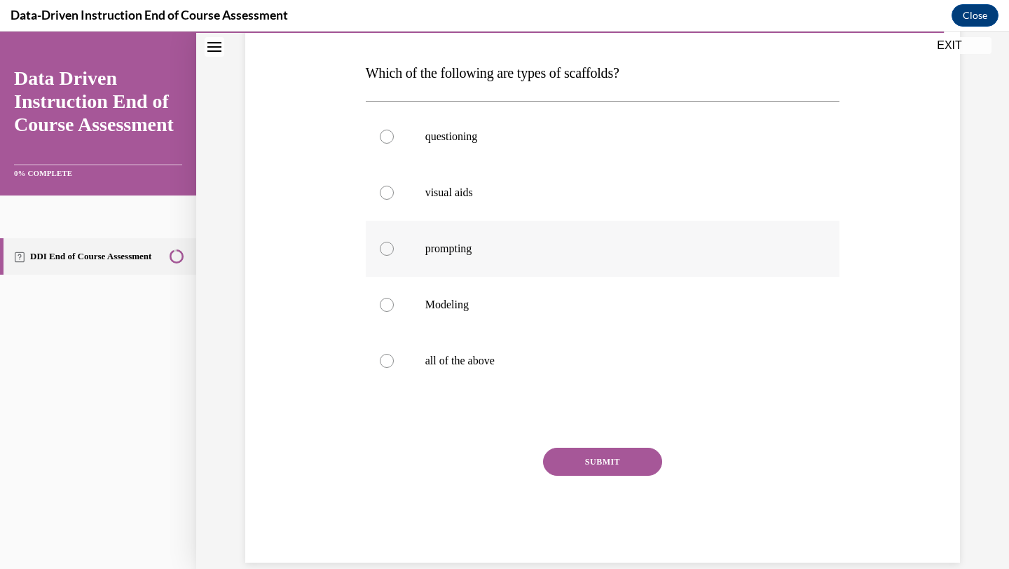
scroll to position [230, 0]
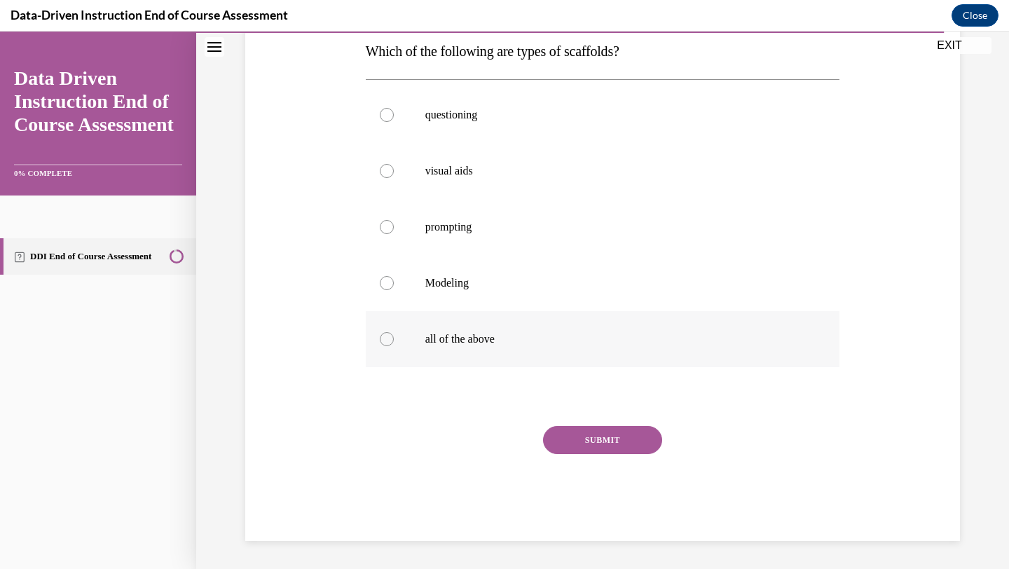
click at [490, 352] on label "all of the above" at bounding box center [603, 339] width 474 height 56
click at [394, 346] on input "all of the above" at bounding box center [387, 339] width 14 height 14
radio input "true"
click at [587, 436] on button "SUBMIT" at bounding box center [602, 440] width 119 height 28
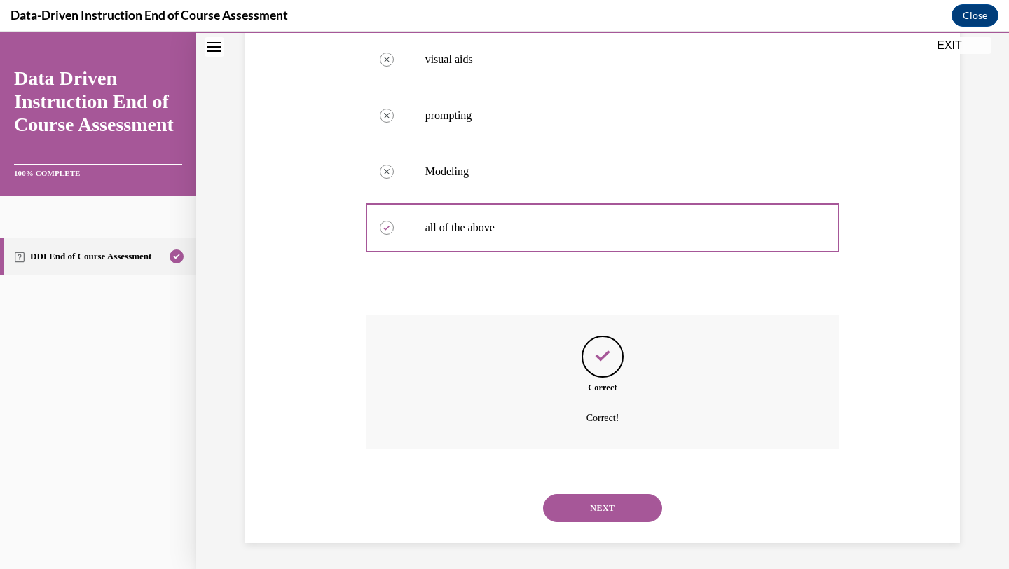
scroll to position [343, 0]
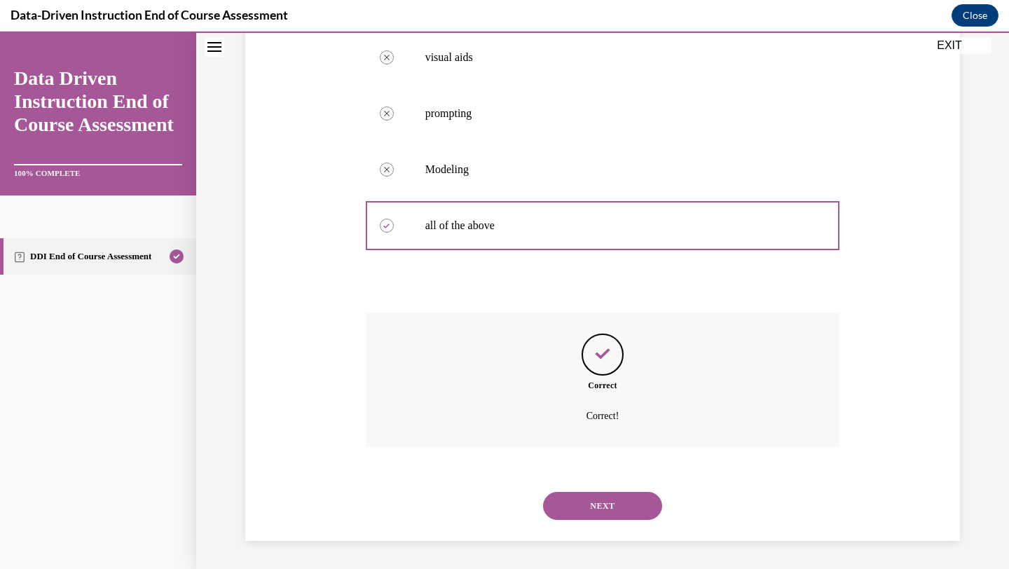
click at [615, 498] on button "NEXT" at bounding box center [602, 506] width 119 height 28
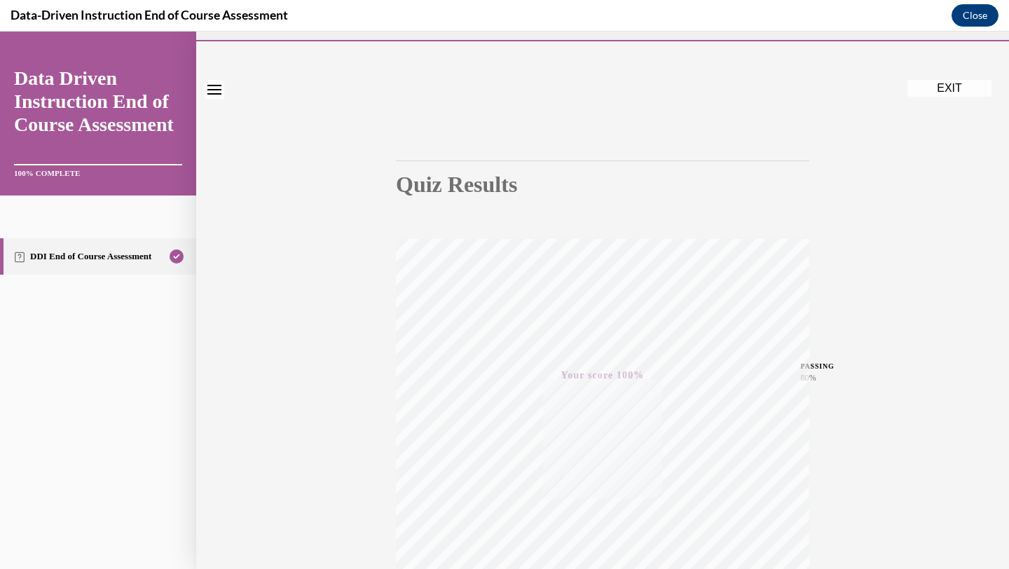
scroll to position [0, 0]
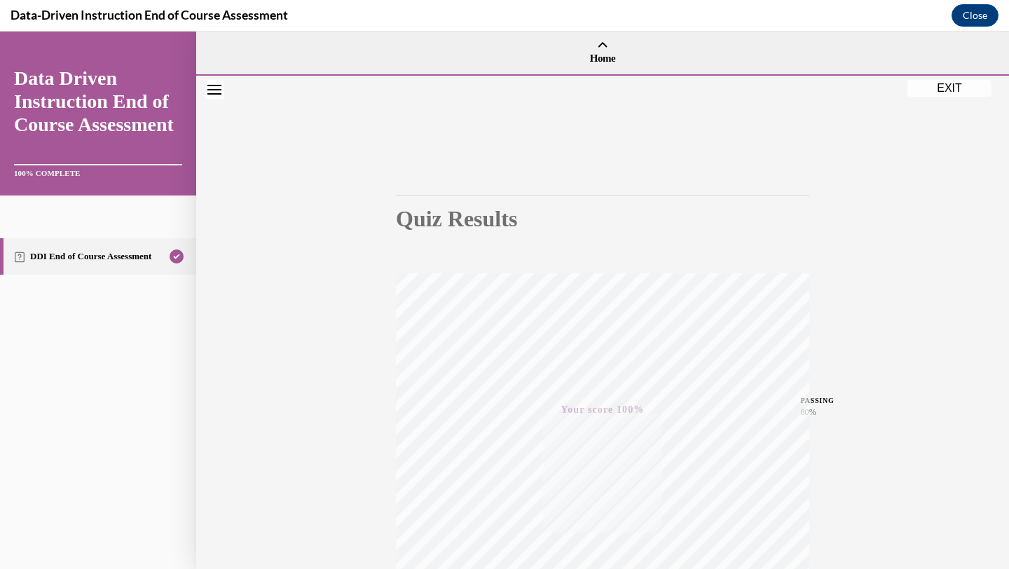
click at [977, 87] on button "EXIT" at bounding box center [949, 88] width 84 height 17
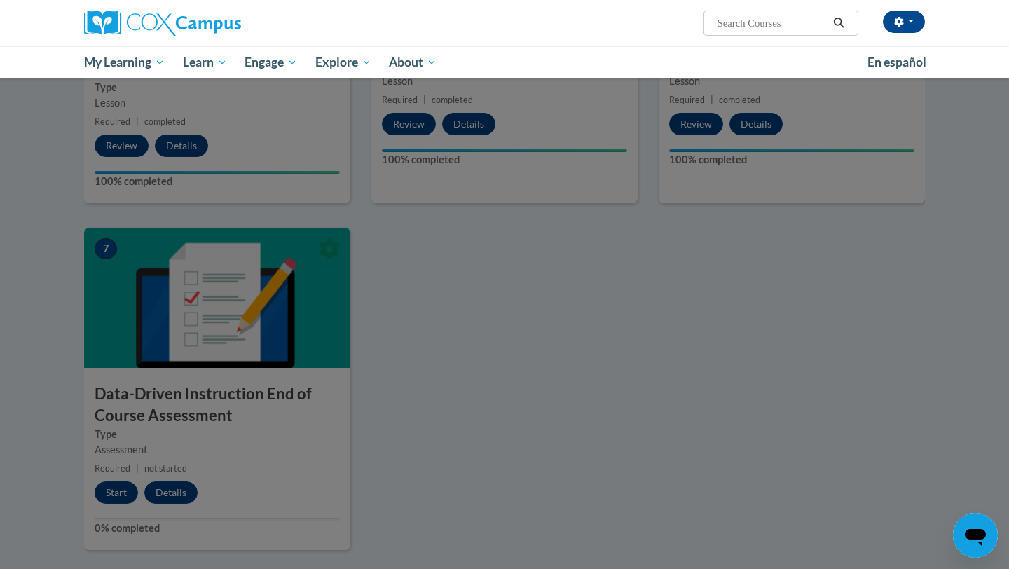
scroll to position [747, 0]
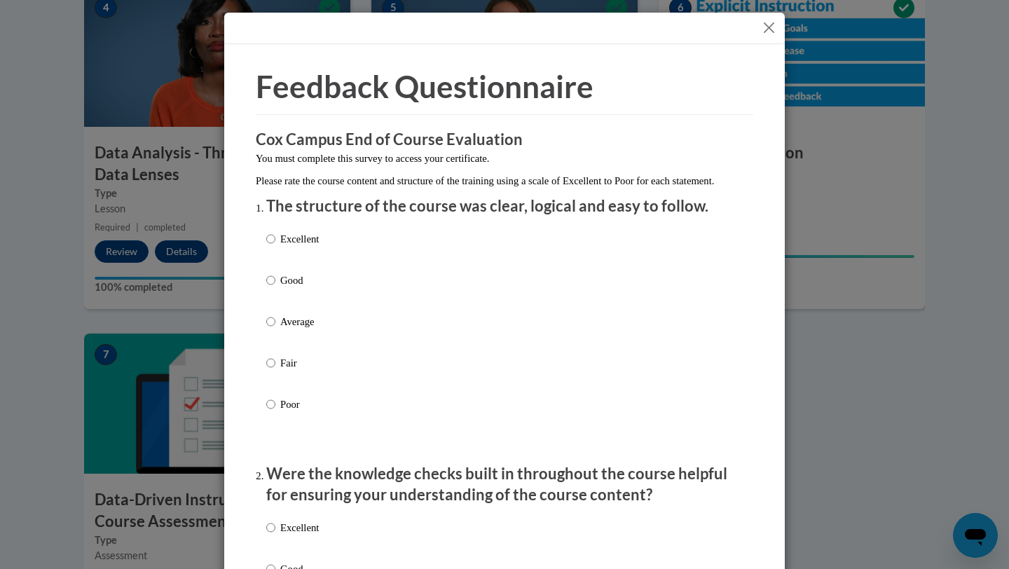
click at [277, 289] on label "Good" at bounding box center [292, 292] width 53 height 38
click at [275, 288] on input "Good" at bounding box center [270, 280] width 9 height 15
radio input "true"
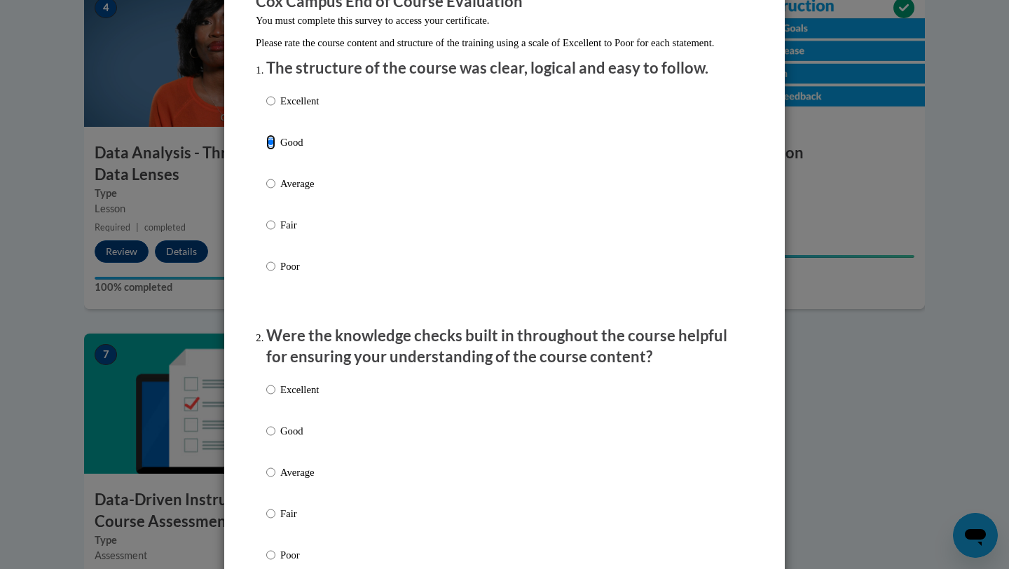
scroll to position [139, 0]
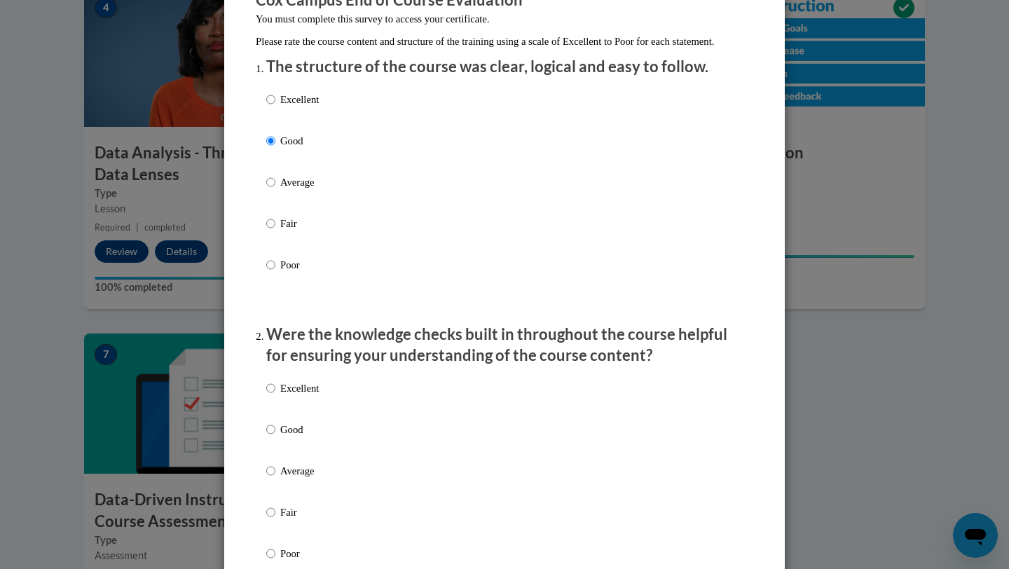
click at [292, 437] on p "Good" at bounding box center [299, 429] width 39 height 15
click at [275, 437] on input "Good" at bounding box center [270, 429] width 9 height 15
radio input "true"
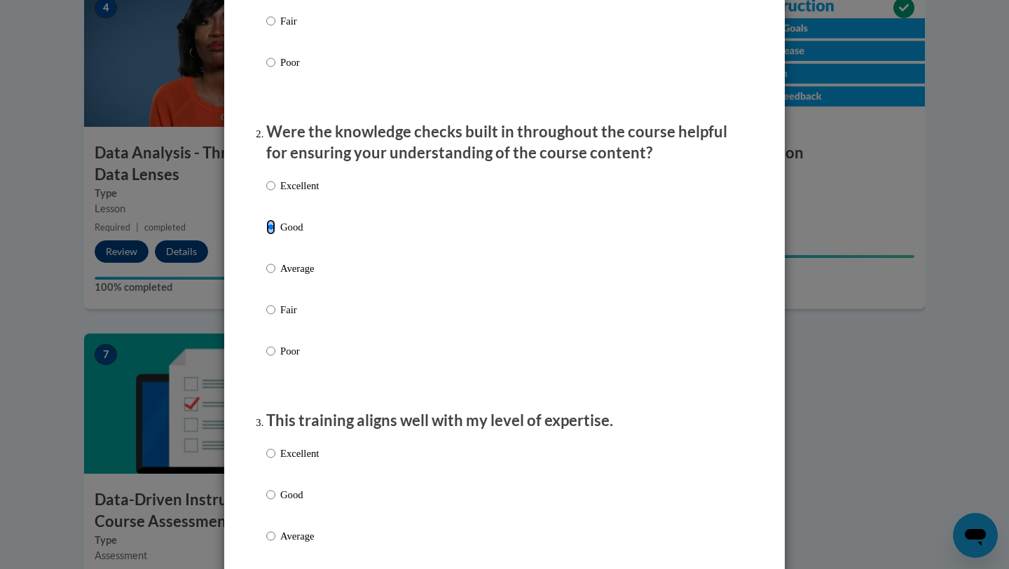
scroll to position [372, 0]
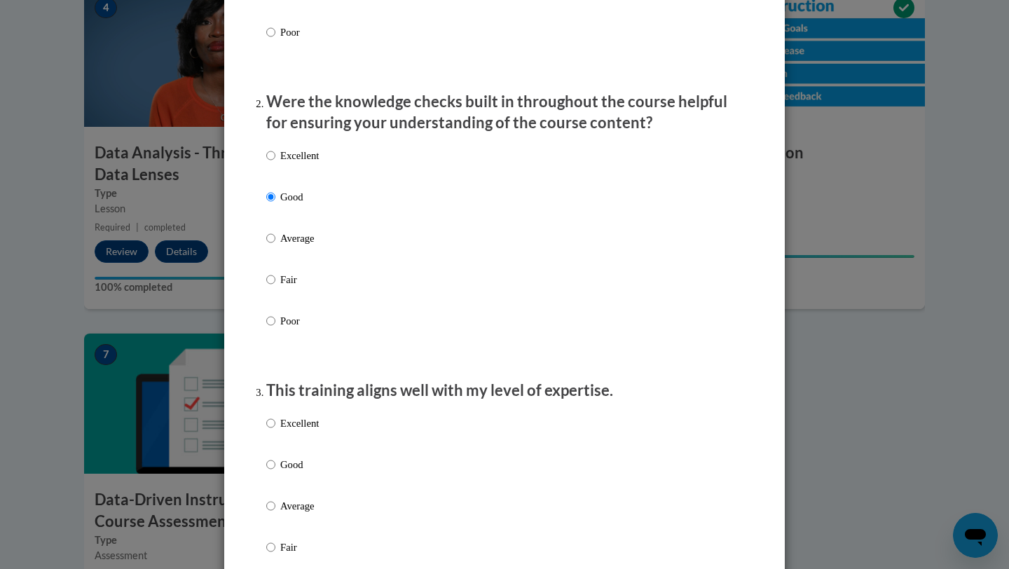
click at [290, 469] on div "Excellent Good Average Fair Poor" at bounding box center [292, 517] width 53 height 217
click at [297, 472] on p "Good" at bounding box center [299, 464] width 39 height 15
click at [275, 472] on input "Good" at bounding box center [270, 464] width 9 height 15
radio input "true"
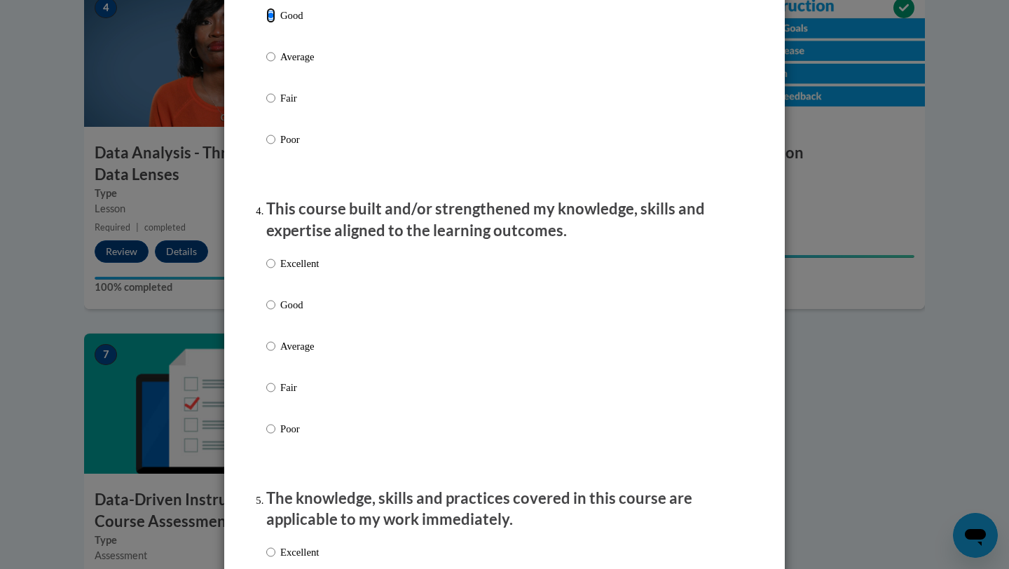
scroll to position [824, 0]
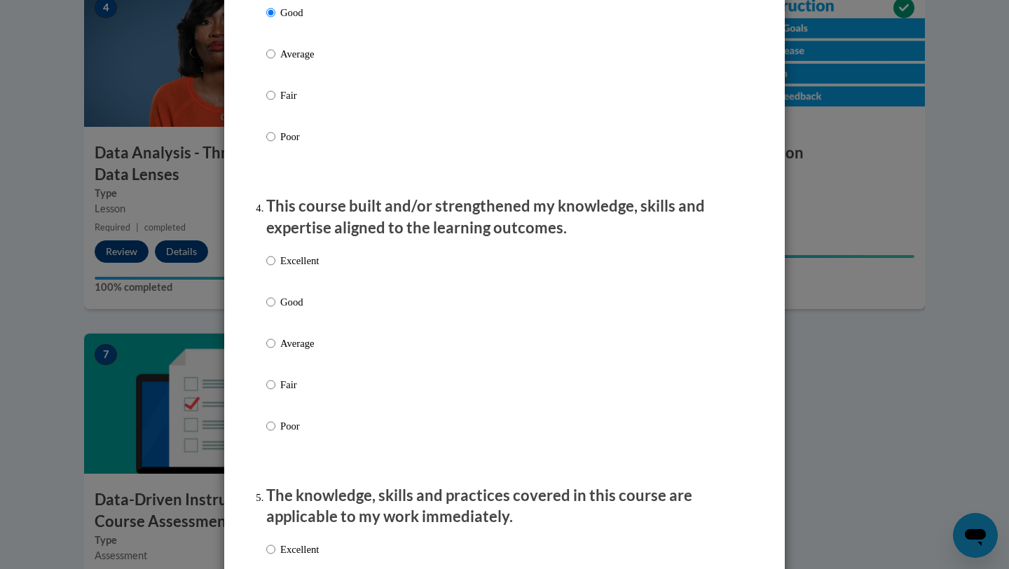
click at [304, 310] on p "Good" at bounding box center [299, 301] width 39 height 15
click at [275, 310] on input "Good" at bounding box center [270, 301] width 9 height 15
radio input "true"
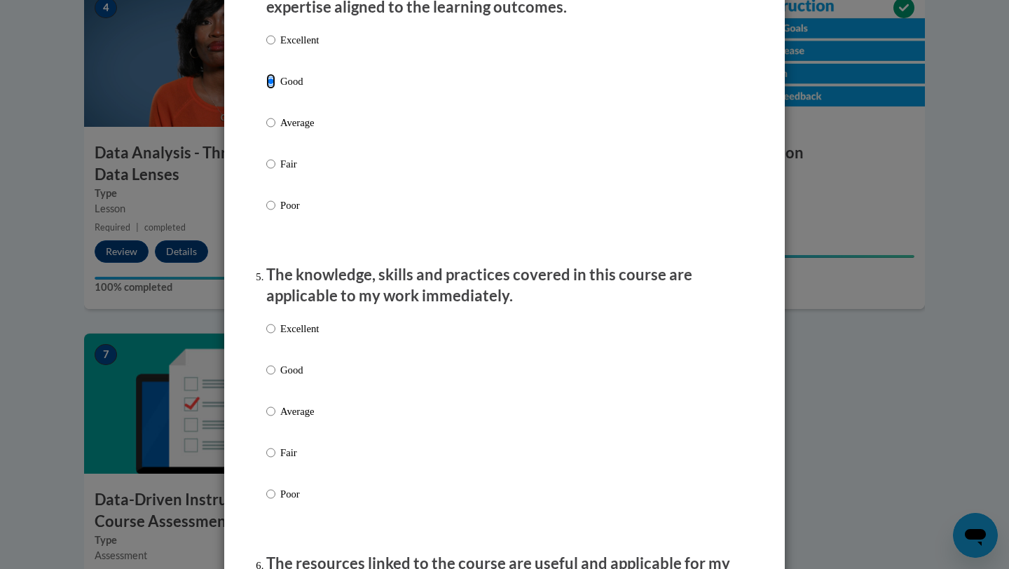
scroll to position [1047, 0]
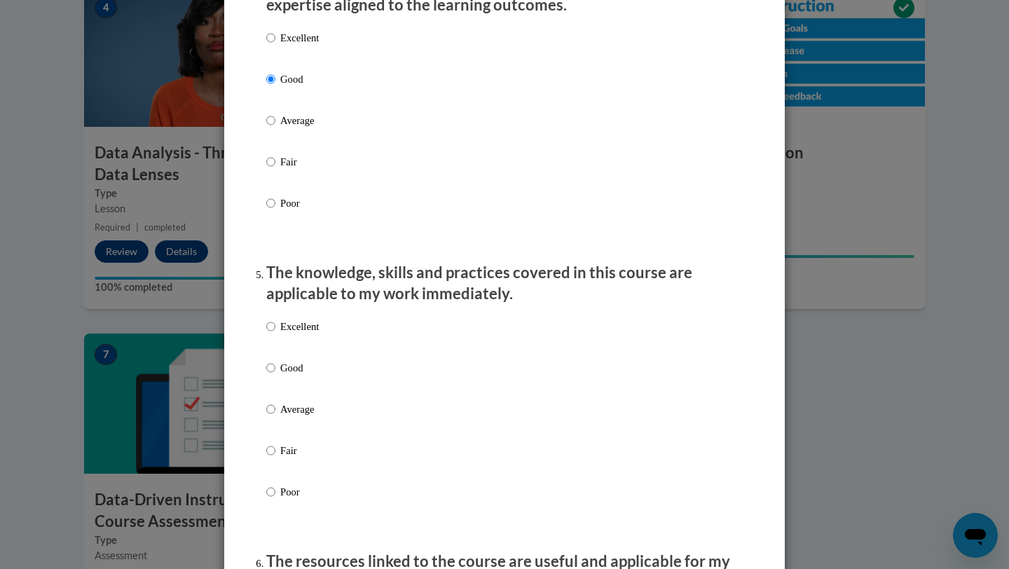
click at [295, 376] on p "Good" at bounding box center [299, 367] width 39 height 15
click at [275, 376] on input "Good" at bounding box center [270, 367] width 9 height 15
radio input "true"
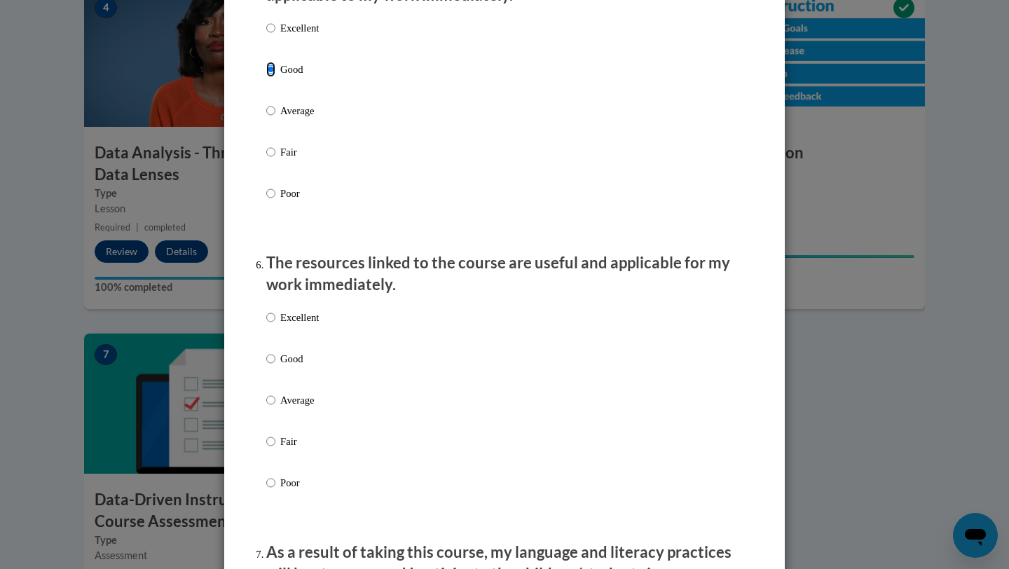
scroll to position [1345, 0]
click at [299, 367] on p "Good" at bounding box center [299, 359] width 39 height 15
click at [275, 367] on input "Good" at bounding box center [270, 359] width 9 height 15
radio input "true"
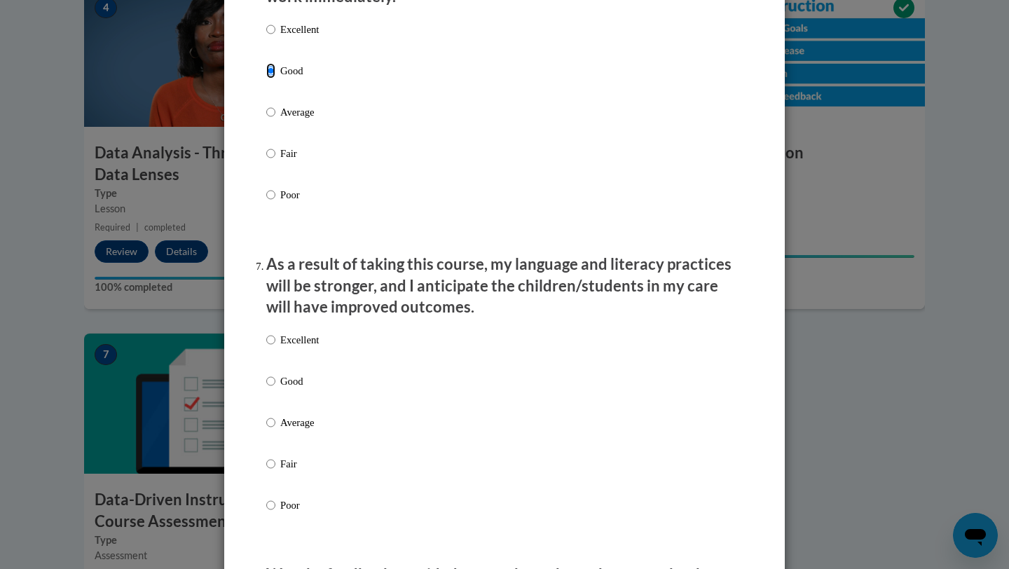
scroll to position [1637, 0]
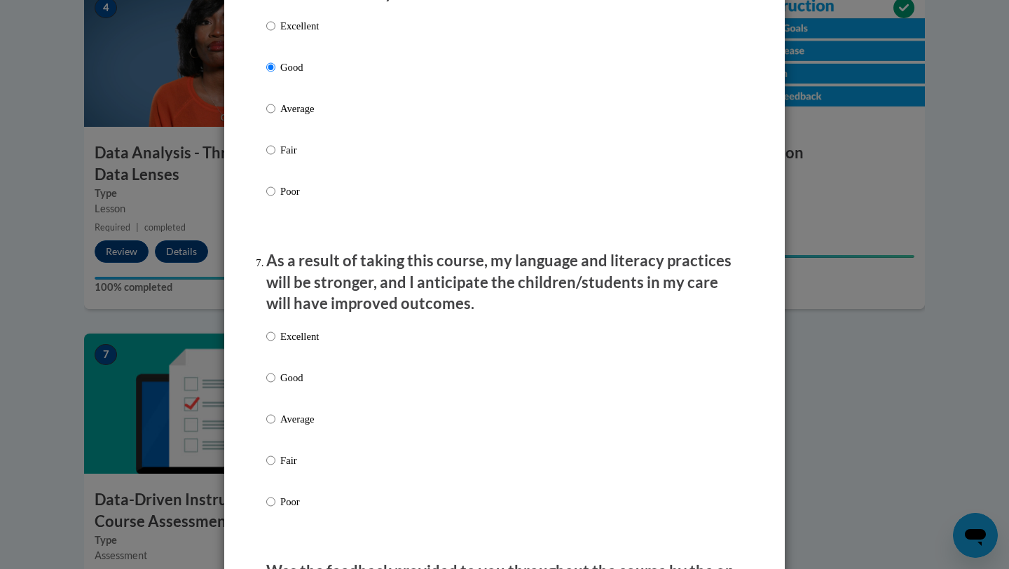
click at [290, 385] on p "Good" at bounding box center [299, 377] width 39 height 15
click at [275, 385] on input "Good" at bounding box center [270, 377] width 9 height 15
radio input "true"
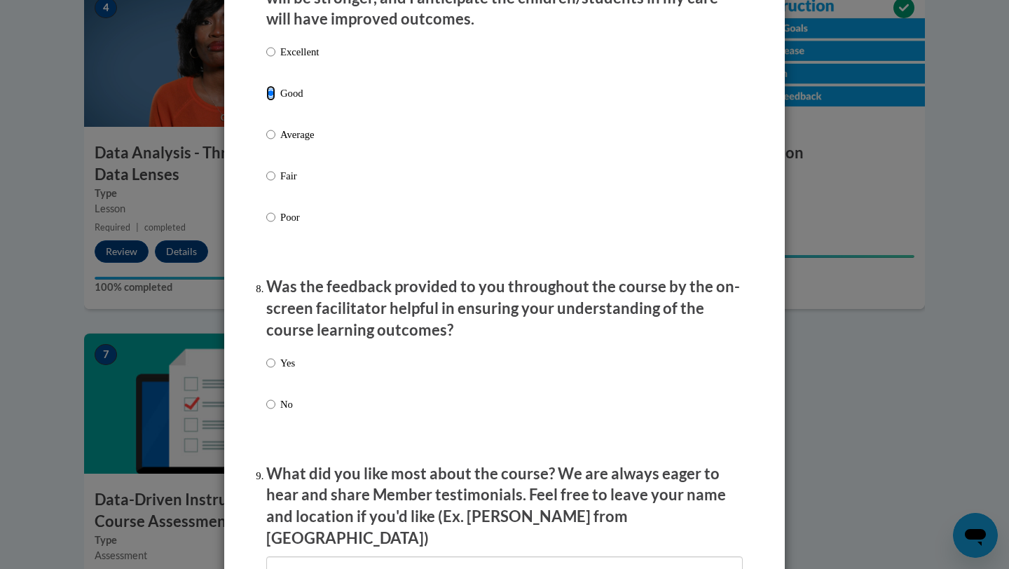
scroll to position [1937, 0]
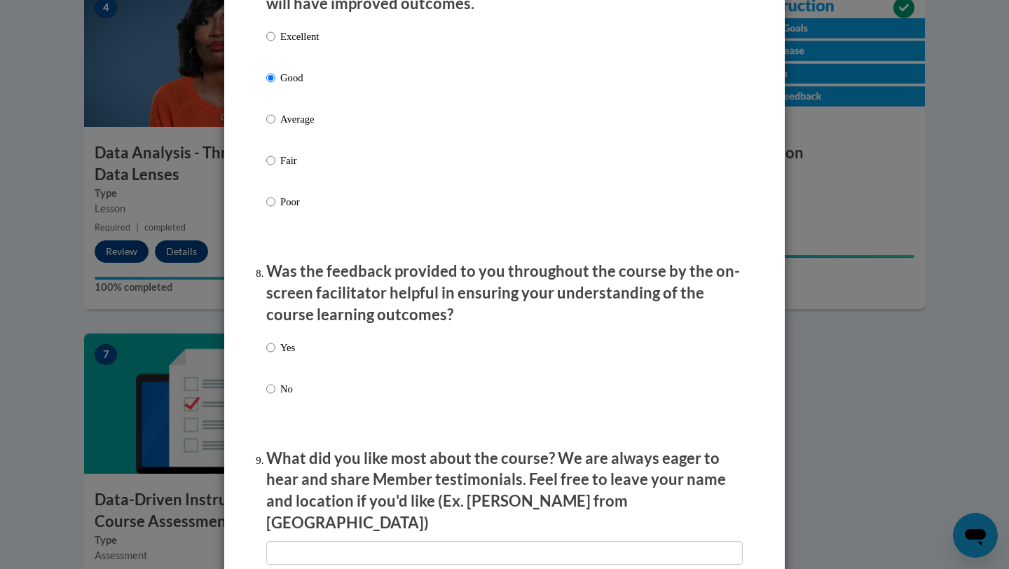
click at [284, 355] on p "Yes" at bounding box center [287, 347] width 15 height 15
click at [275, 355] on input "Yes" at bounding box center [270, 347] width 9 height 15
radio input "true"
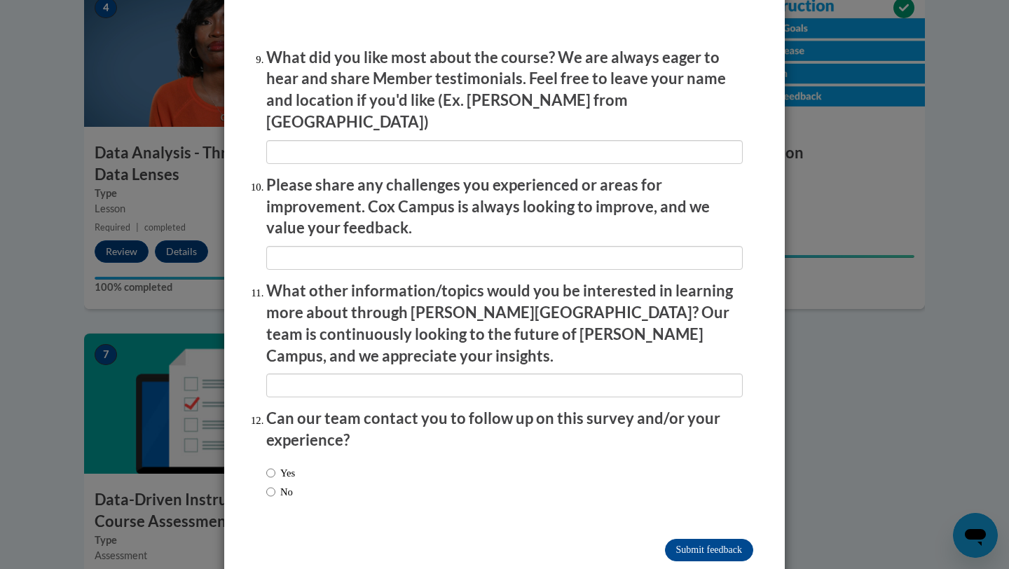
scroll to position [2346, 0]
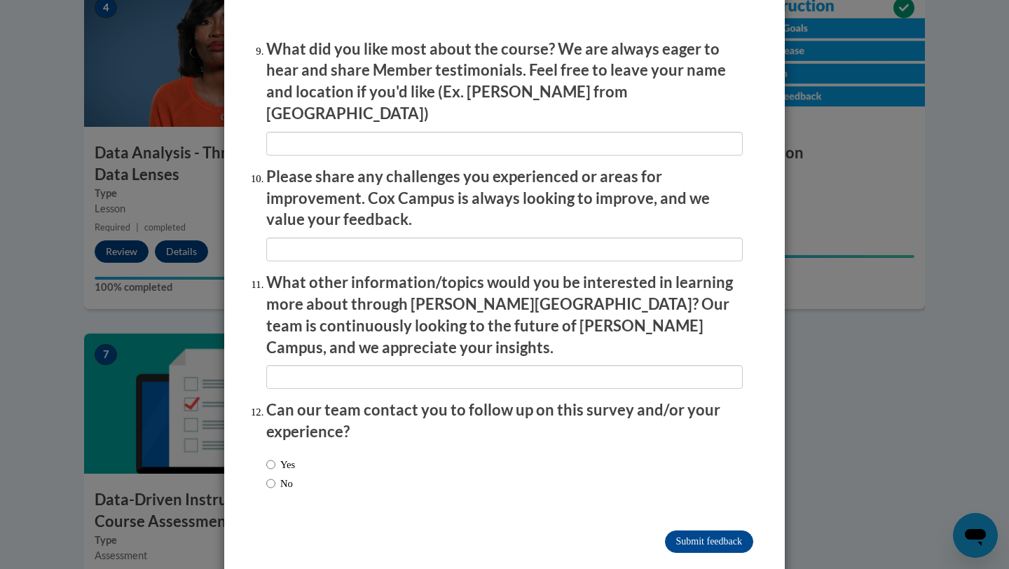
click at [289, 476] on label "No" at bounding box center [279, 483] width 27 height 15
click at [275, 476] on input "No" at bounding box center [270, 483] width 9 height 15
radio input "true"
click at [729, 530] on input "Submit feedback" at bounding box center [709, 541] width 88 height 22
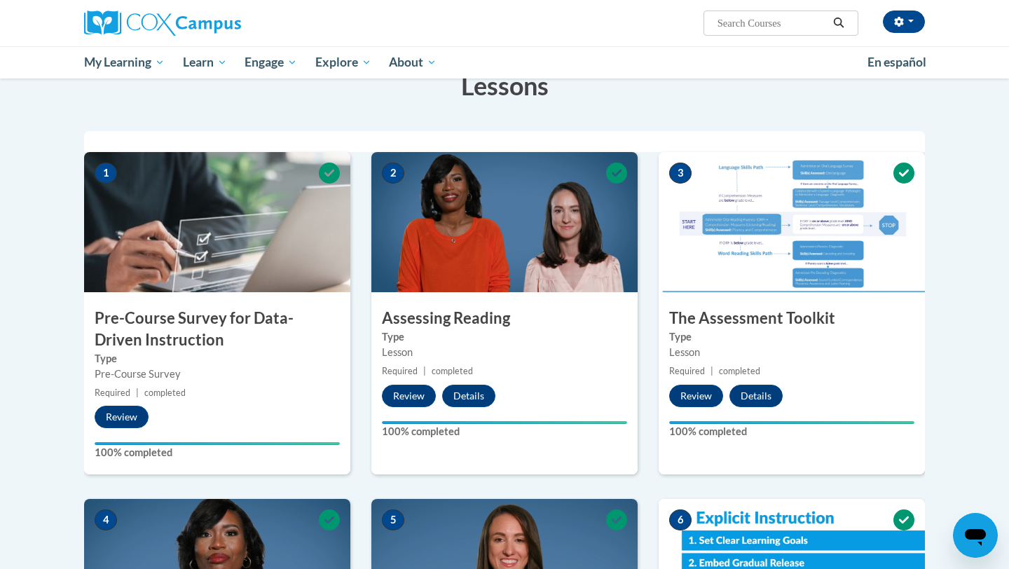
scroll to position [0, 0]
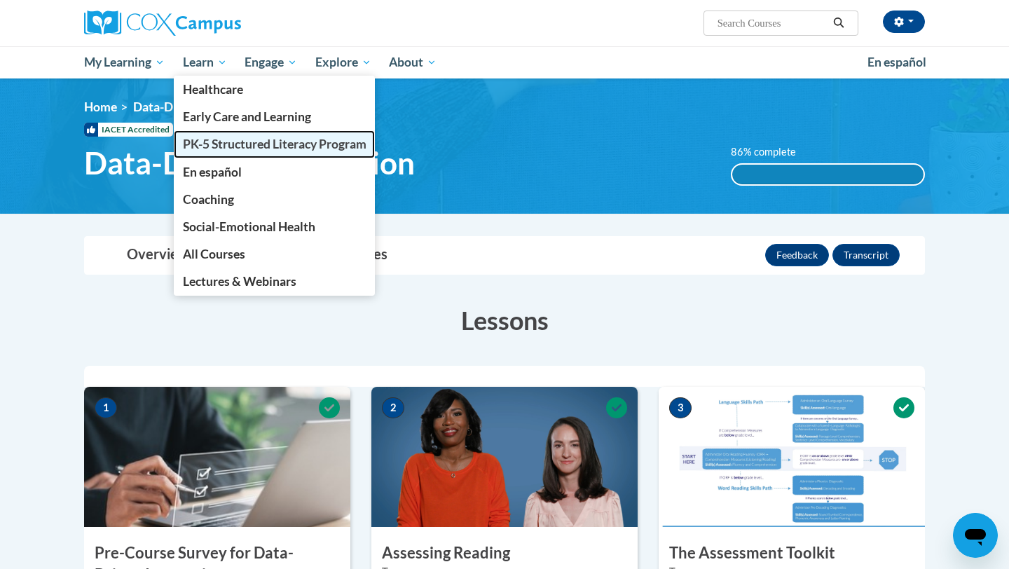
click at [222, 151] on span "PK-5 Structured Literacy Program" at bounding box center [275, 144] width 184 height 15
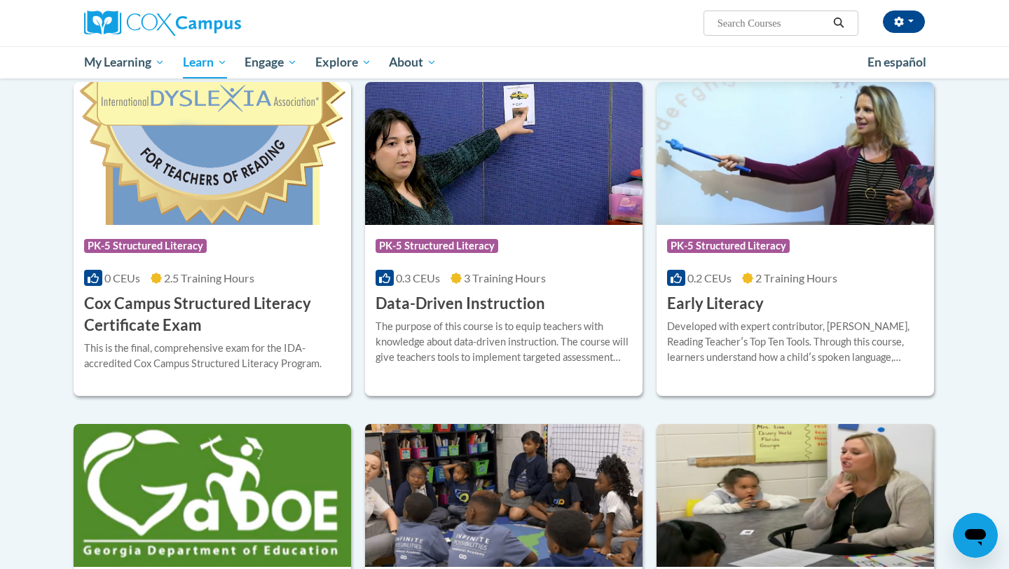
scroll to position [451, 0]
